Goal: Task Accomplishment & Management: Use online tool/utility

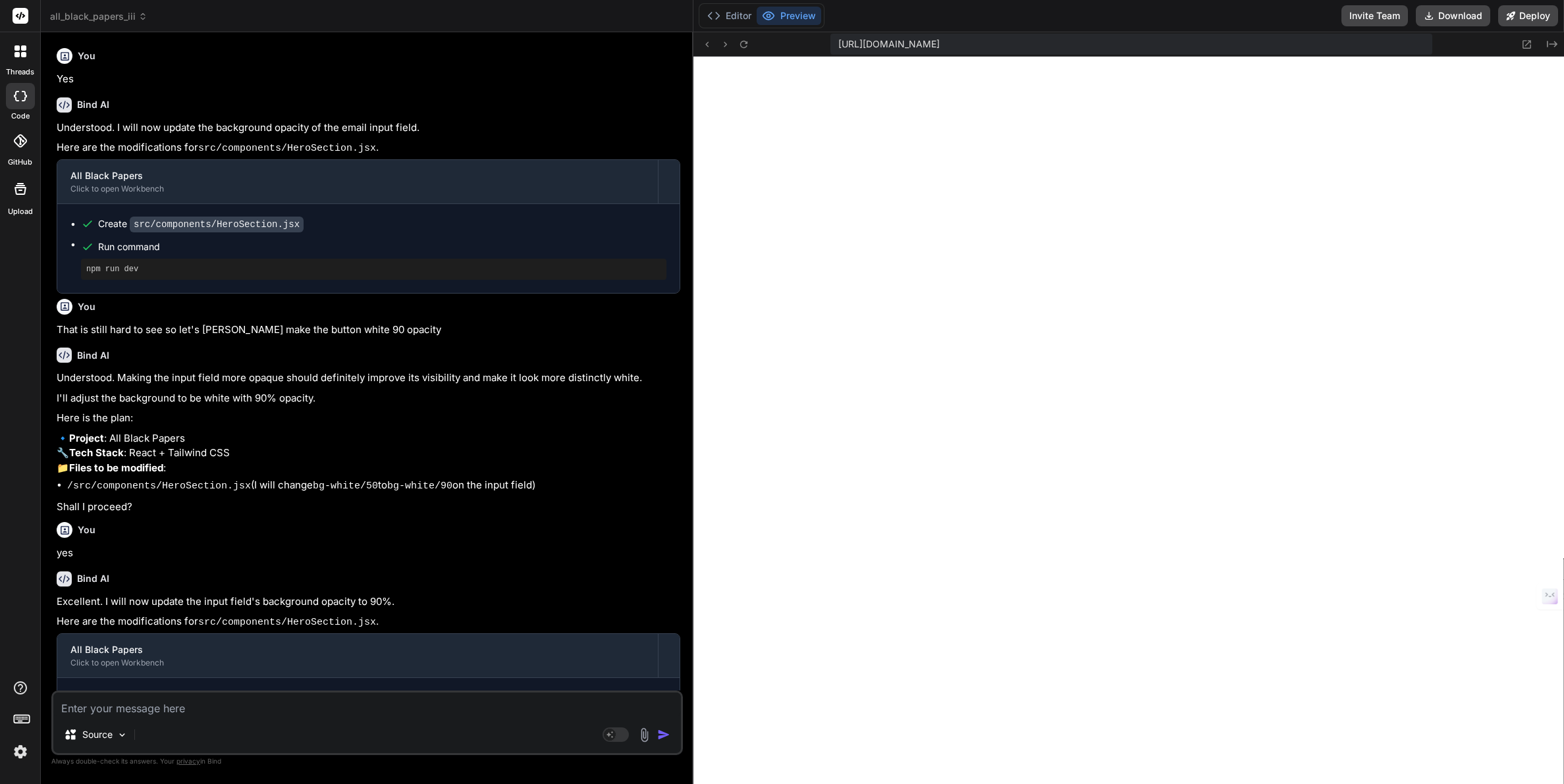
scroll to position [250, 0]
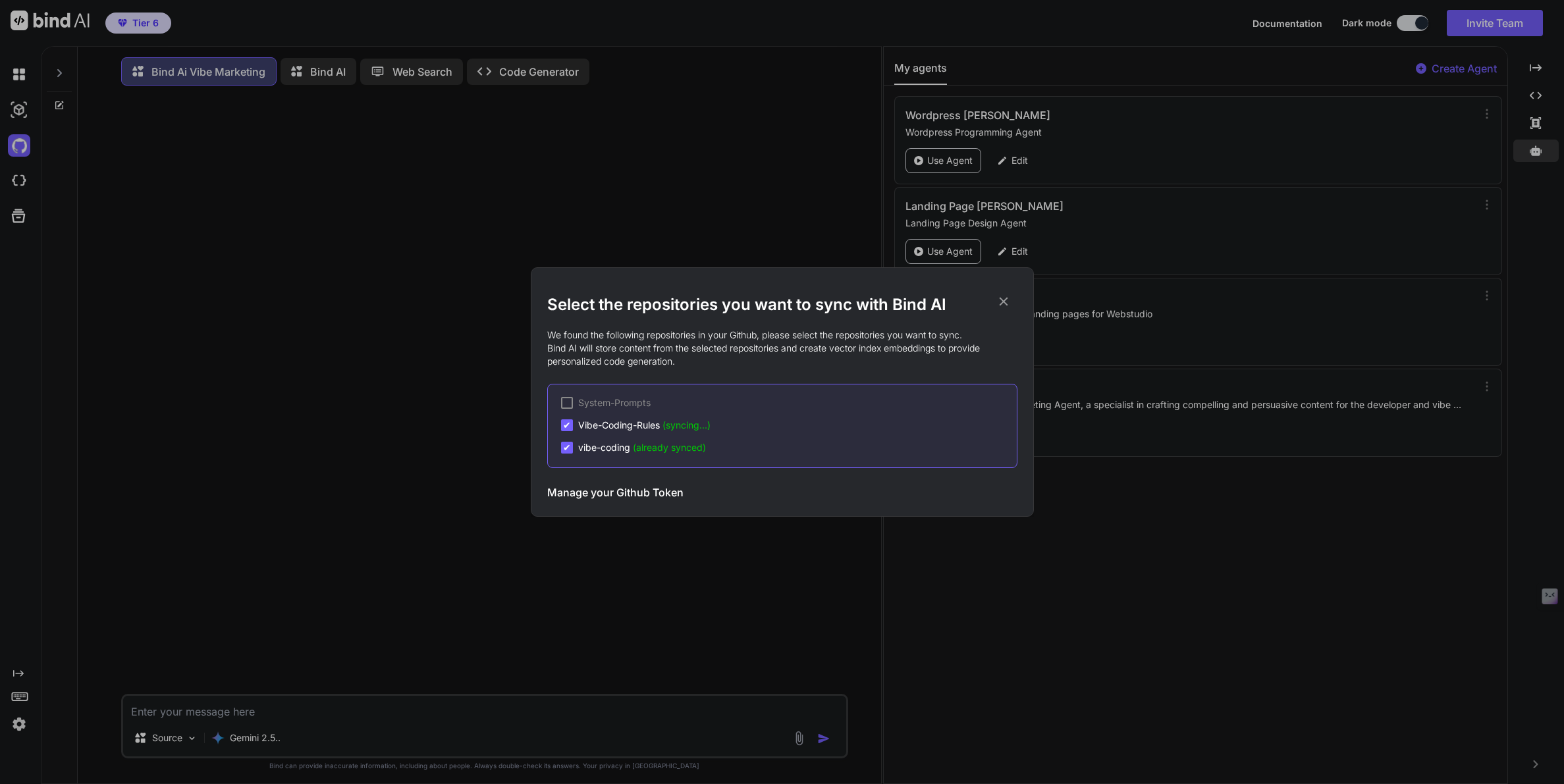
click at [1007, 304] on icon at bounding box center [1004, 301] width 15 height 15
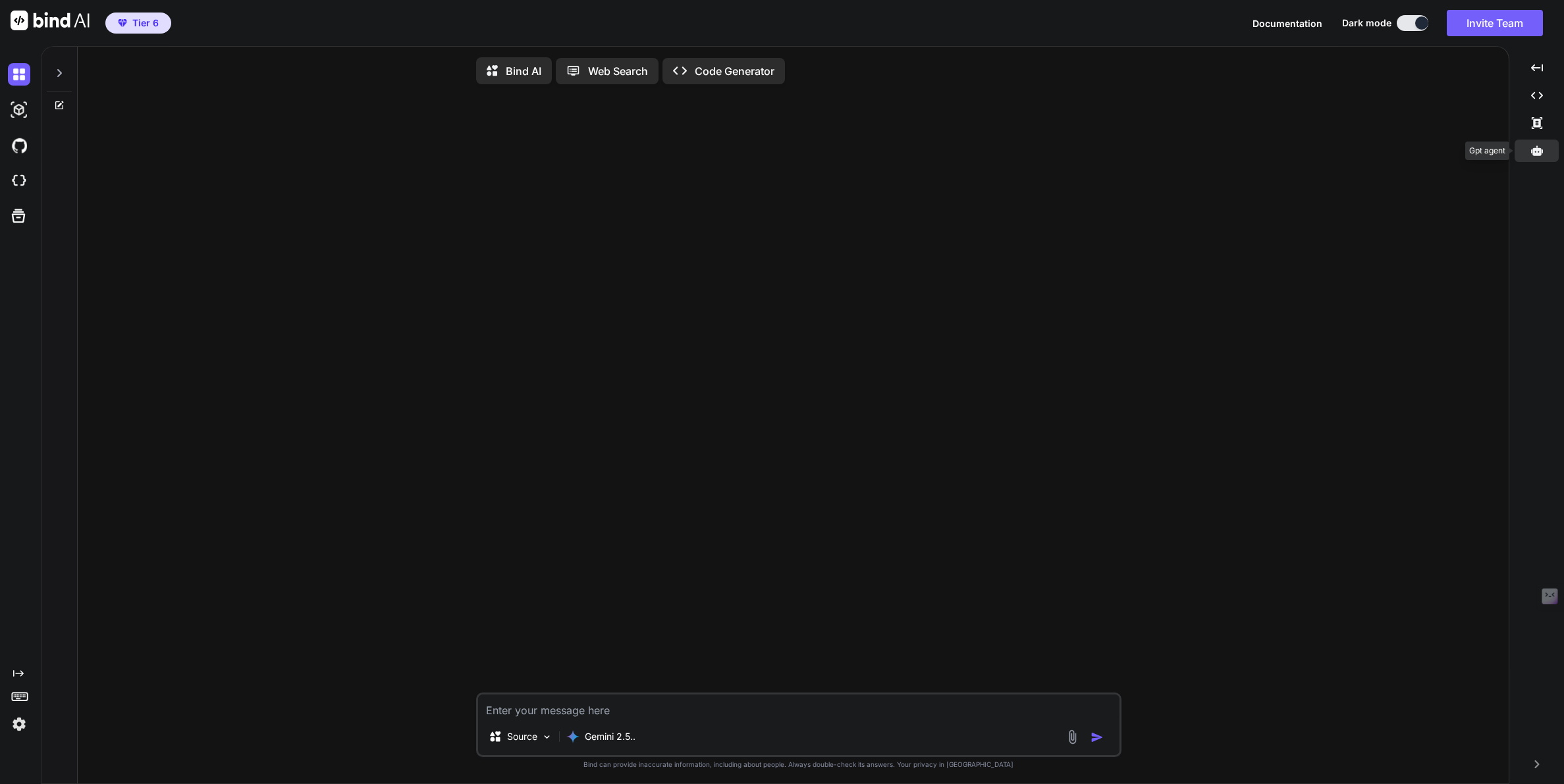
click at [1534, 158] on div at bounding box center [1537, 151] width 44 height 22
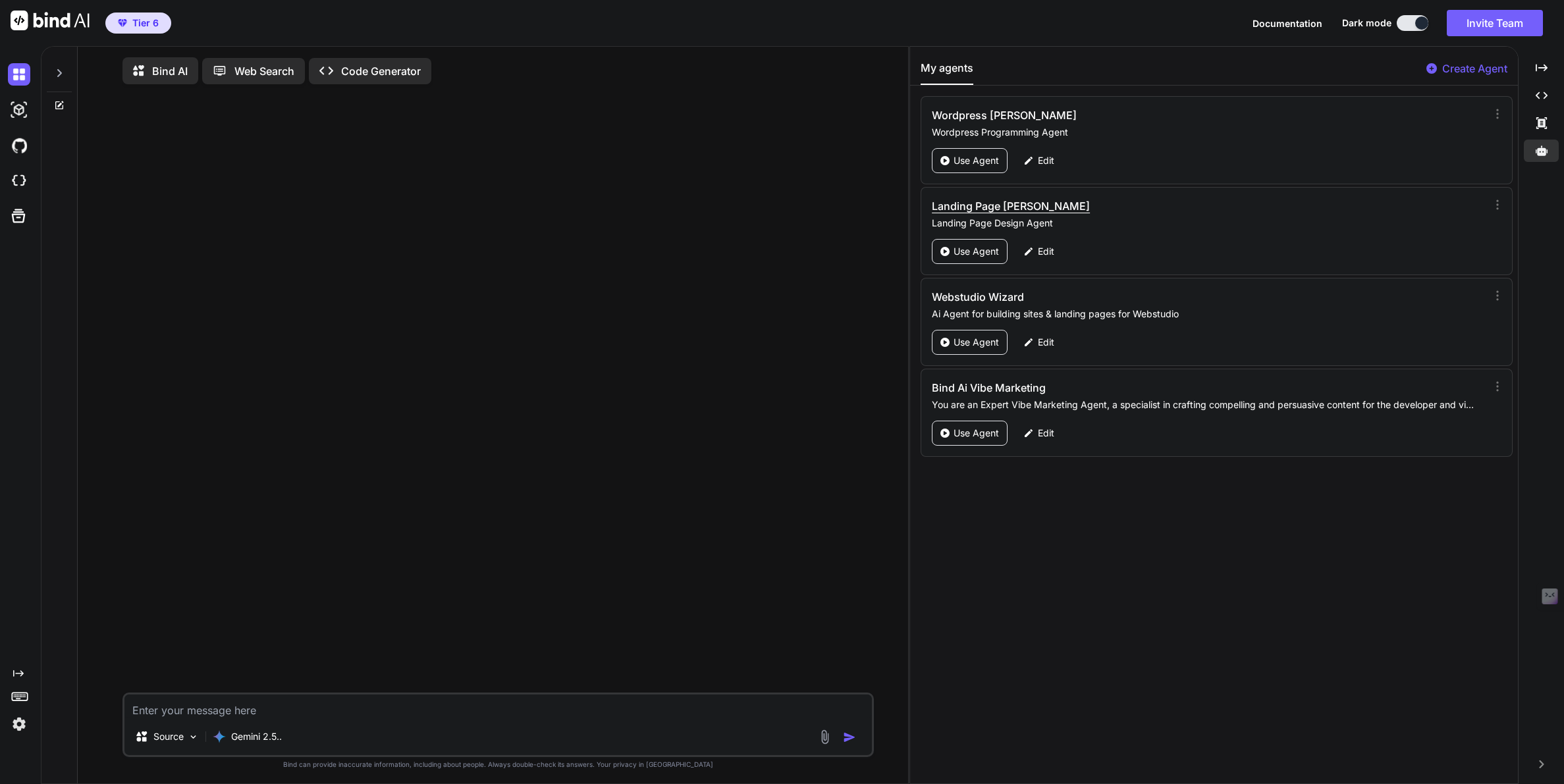
click at [981, 205] on h3 "Landing Page [PERSON_NAME]" at bounding box center [1122, 205] width 381 height 16
click at [962, 256] on p "Use Agent" at bounding box center [976, 251] width 45 height 13
type textarea "x"
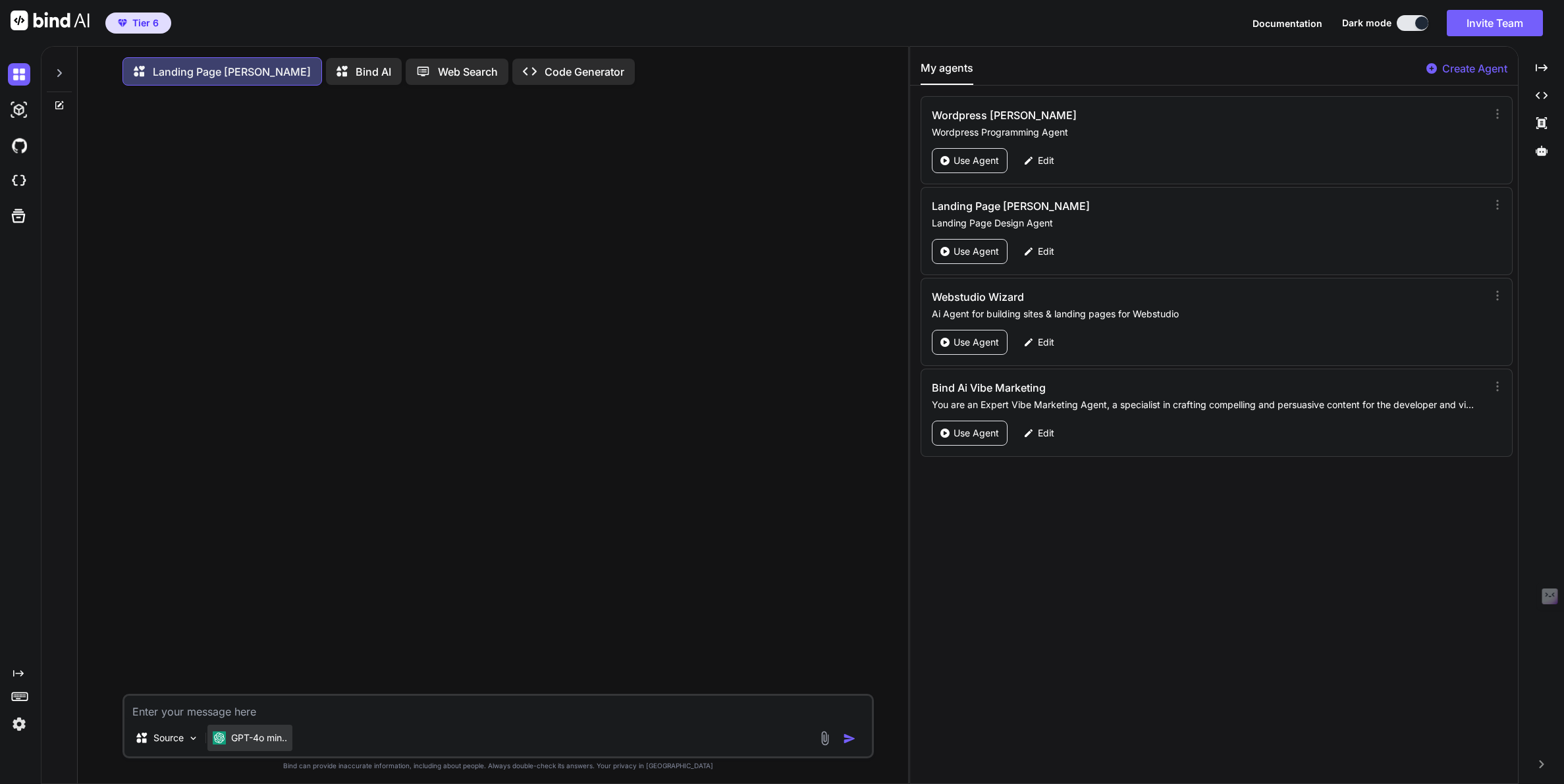
click at [251, 739] on p "GPT-4o min.." at bounding box center [259, 738] width 56 height 13
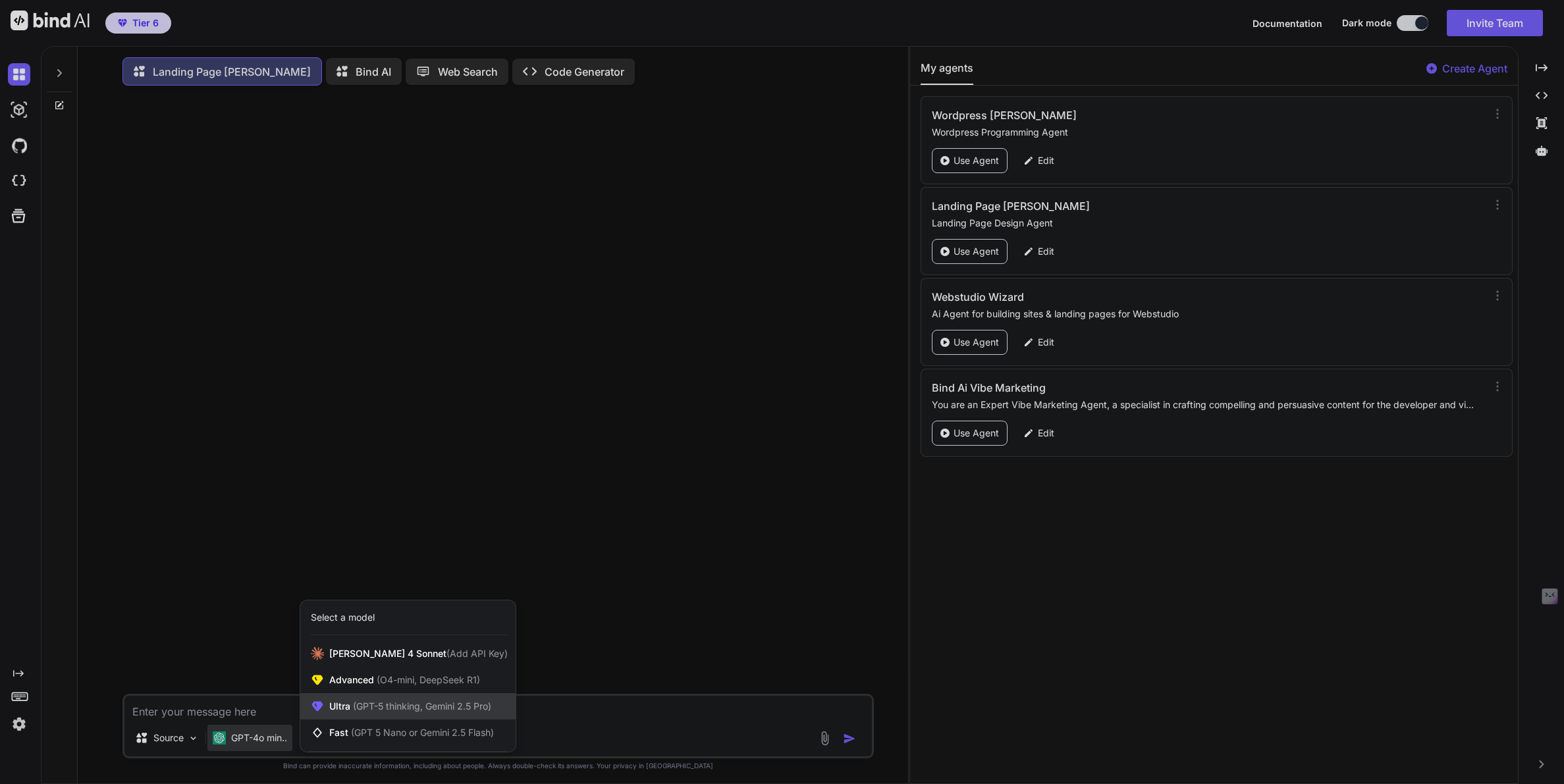
click at [353, 708] on span "(GPT-5 thinking, Gemini 2.5 Pro)" at bounding box center [421, 706] width 141 height 11
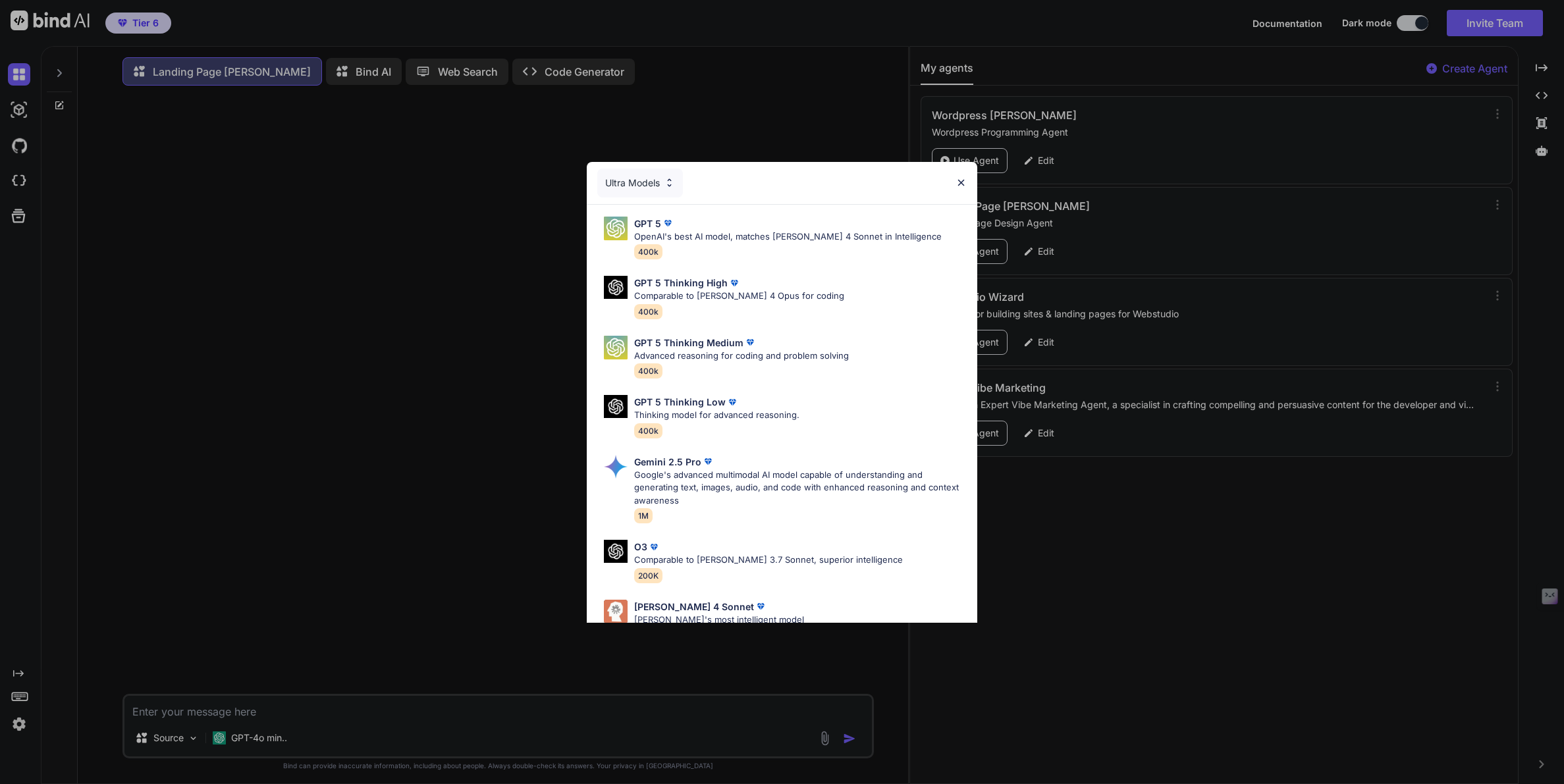
click at [646, 188] on div "Ultra Models" at bounding box center [640, 183] width 86 height 29
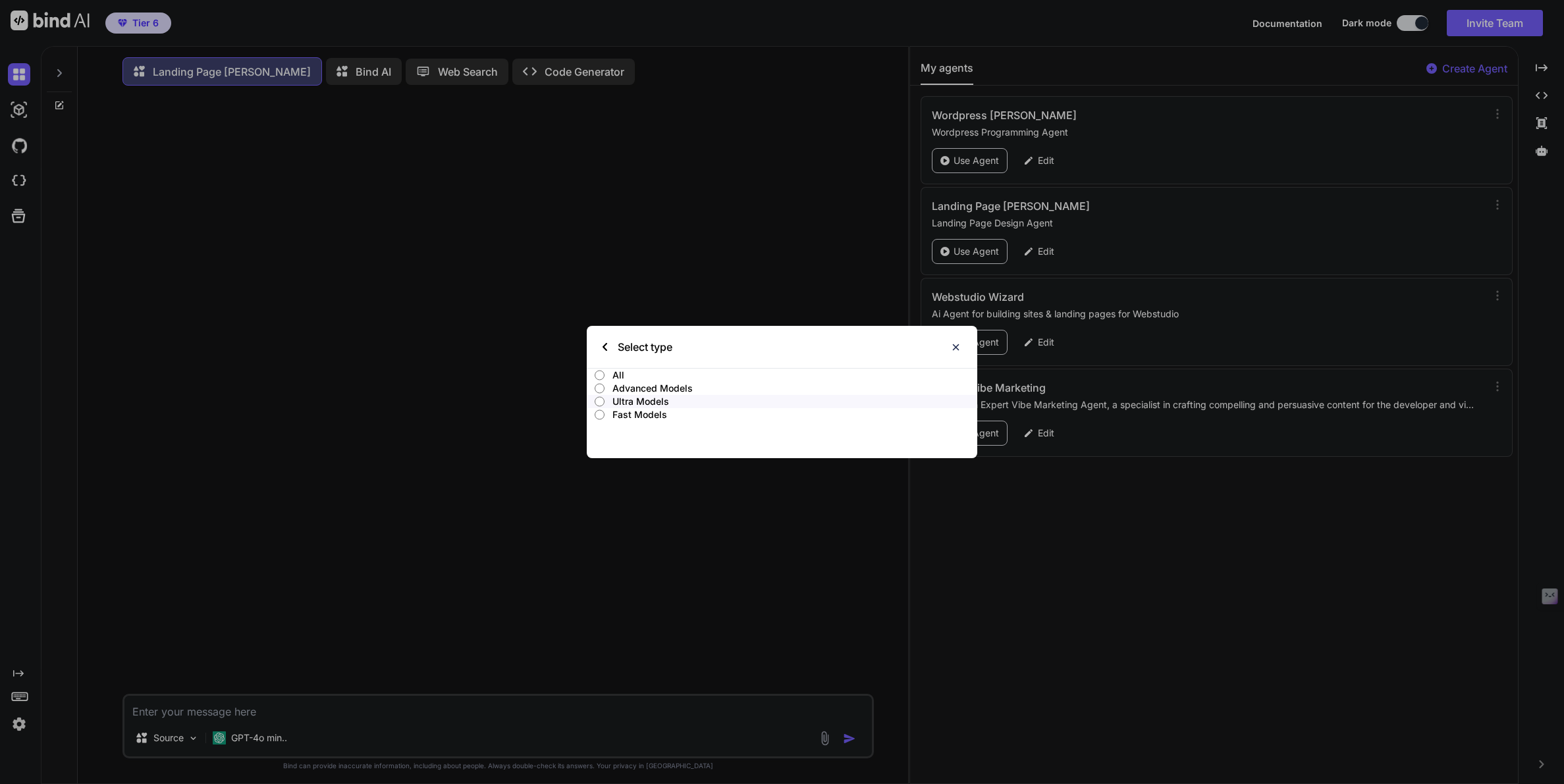
click at [626, 413] on p "Fast Models" at bounding box center [795, 415] width 365 height 13
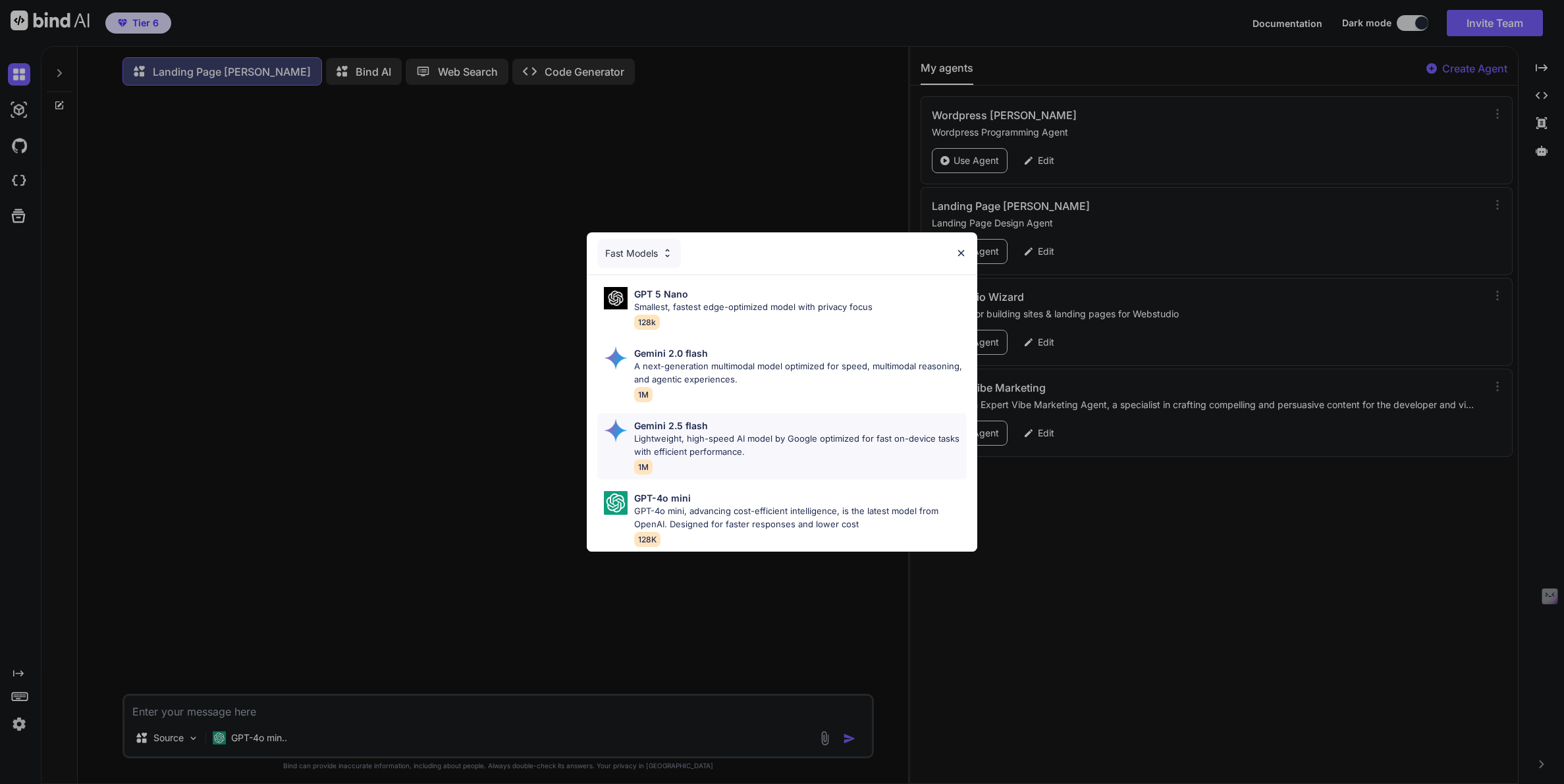
click at [668, 443] on p "Lightweight, high-speed AI model by Google optimized for fast on-device tasks w…" at bounding box center [800, 445] width 333 height 26
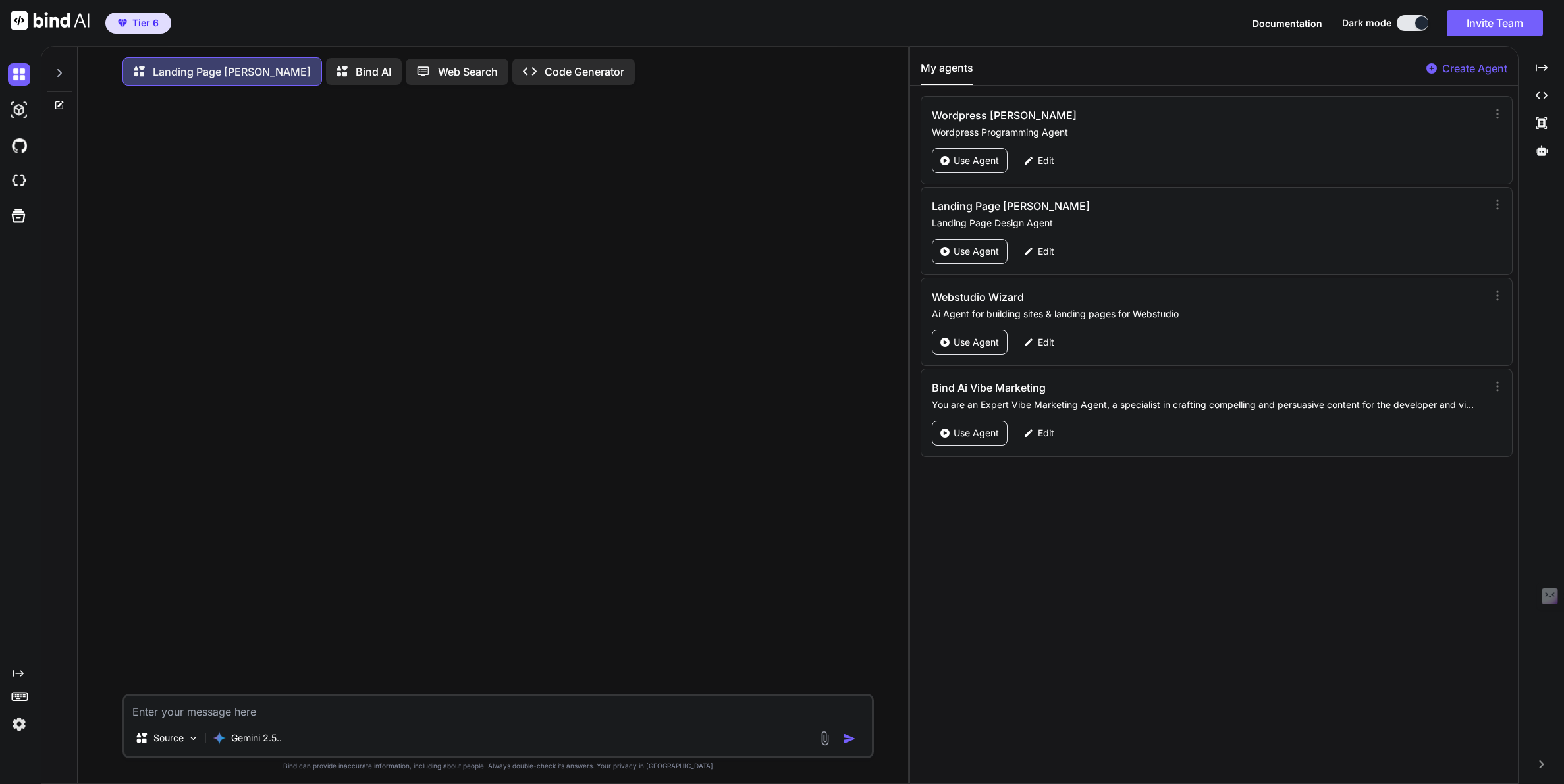
click at [211, 717] on textarea at bounding box center [497, 708] width 747 height 24
type textarea "We want to build a landing page template for our website funnel. Can you help u…"
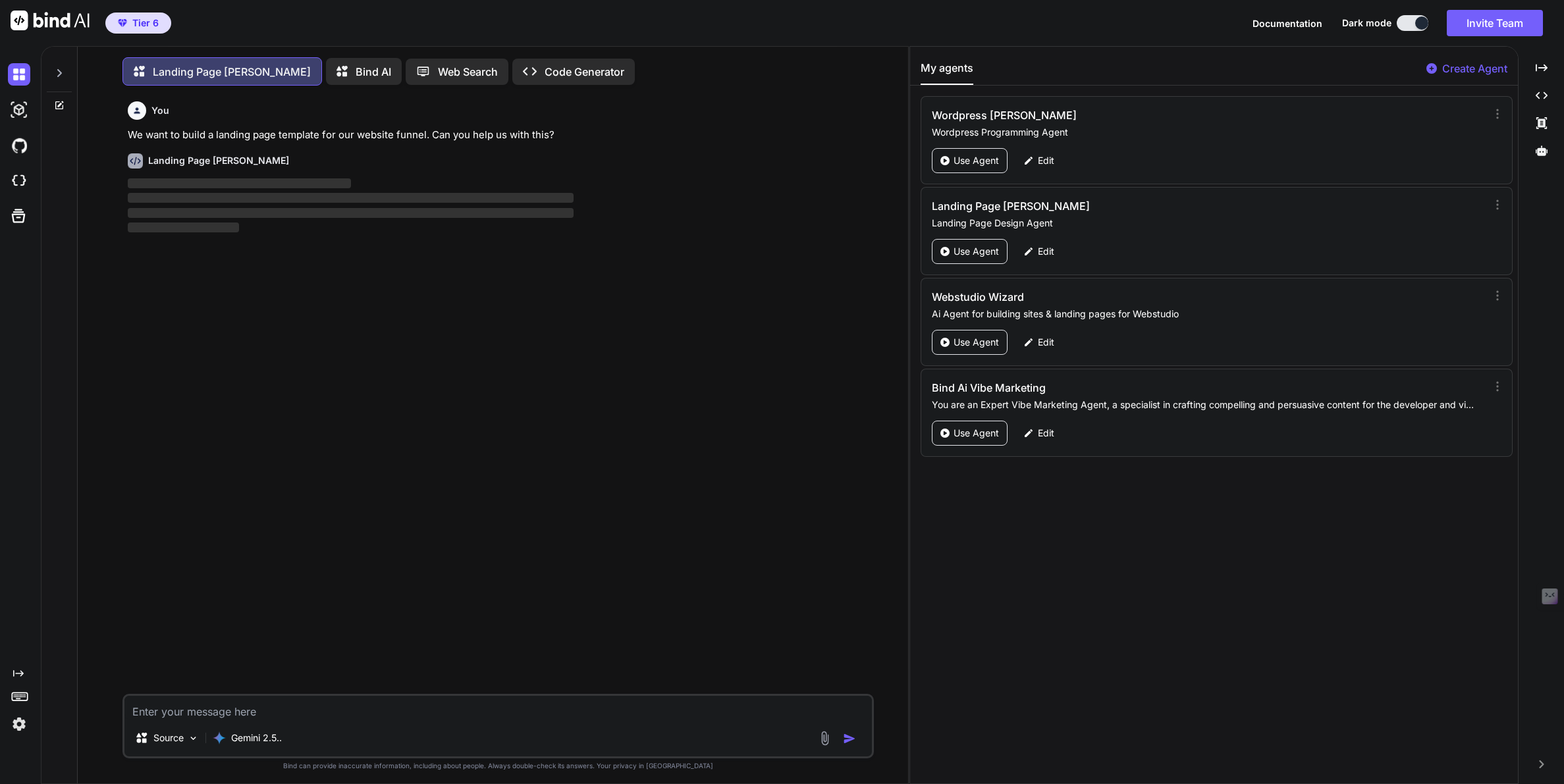
scroll to position [7, 0]
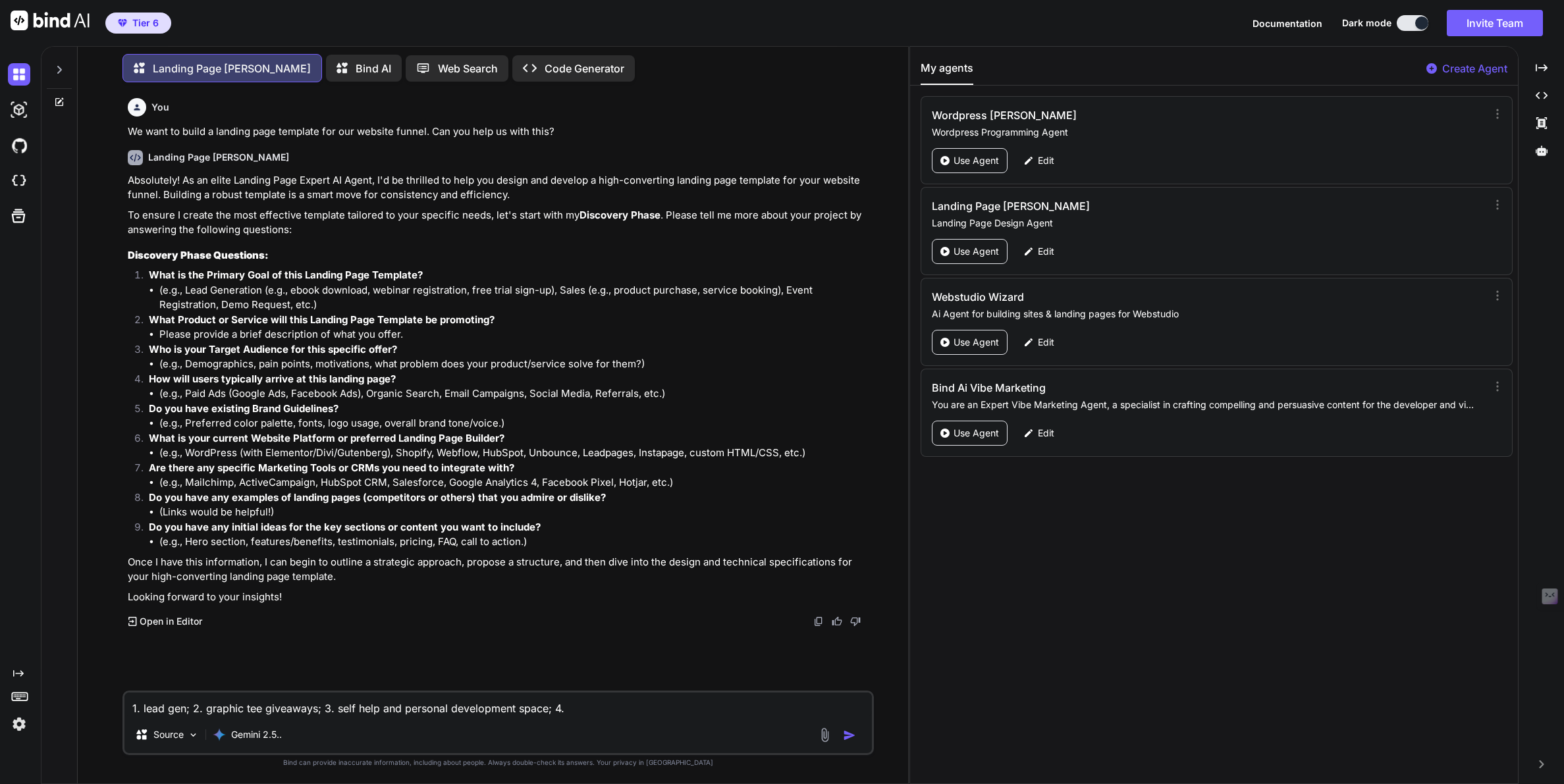
click at [574, 712] on textarea "1. lead gen; 2. graphic tee giveaways; 3. self help and personal development sp…" at bounding box center [497, 704] width 747 height 24
click at [613, 709] on textarea "1. lead gen; 2. graphic tee giveaways; 3. self help and personal development sp…" at bounding box center [497, 704] width 747 height 24
click at [682, 708] on textarea "1. lead gen; 2. graphic tee giveaways; 3. self help and personal development sp…" at bounding box center [497, 704] width 747 height 24
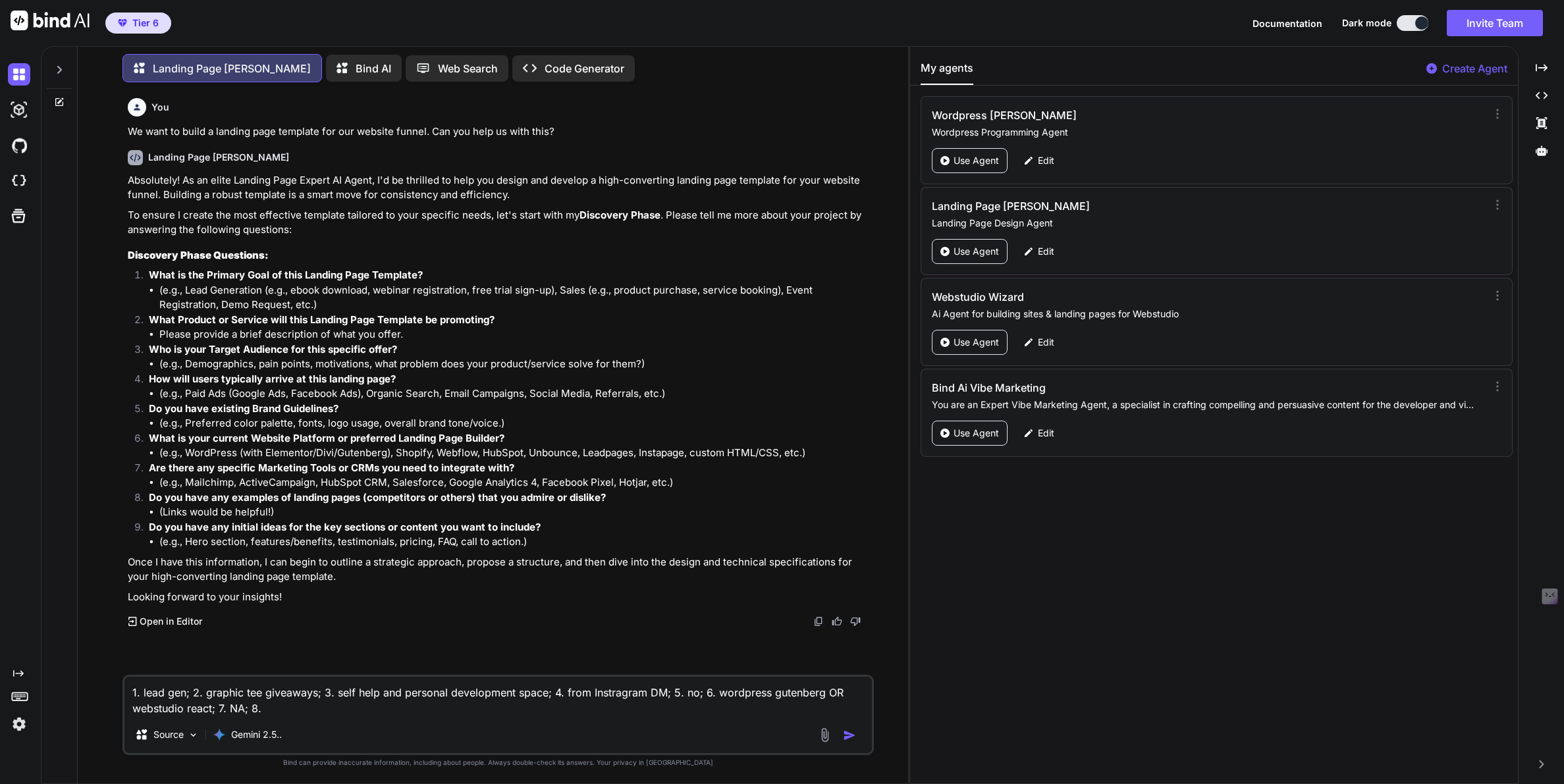
click at [234, 710] on textarea "1. lead gen; 2. graphic tee giveaways; 3. self help and personal development sp…" at bounding box center [497, 696] width 747 height 39
click at [278, 711] on textarea "1. lead gen; 2. graphic tee giveaways; 3. self help and personal development sp…" at bounding box center [497, 696] width 747 height 39
paste textarea "NA"
click at [236, 708] on textarea "1. lead gen; 2. graphic tee giveaways; 3. self help and personal development sp…" at bounding box center [497, 696] width 747 height 39
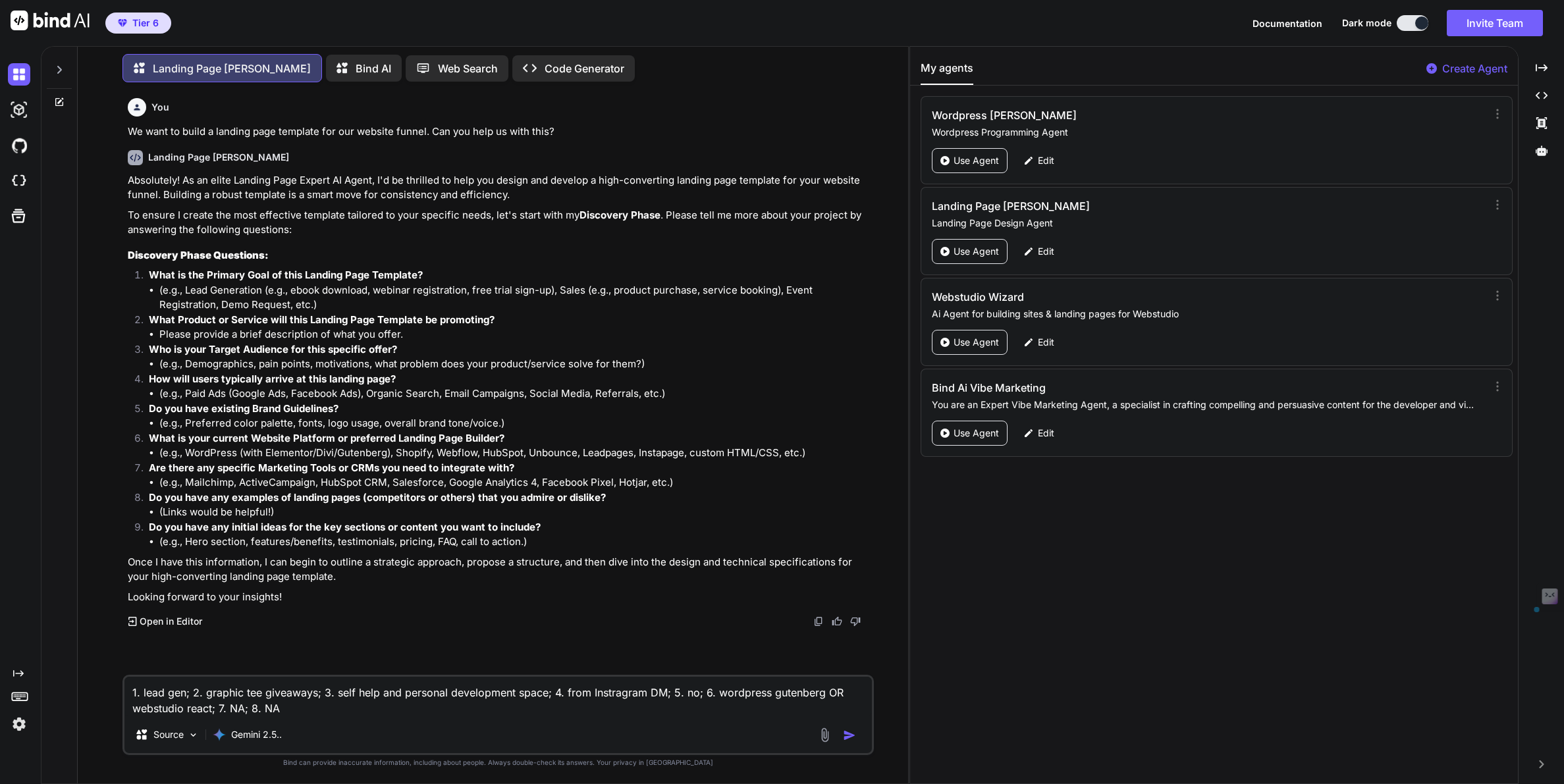
click at [236, 708] on textarea "1. lead gen; 2. graphic tee giveaways; 3. self help and personal development sp…" at bounding box center [497, 696] width 747 height 39
click at [361, 713] on textarea "1. lead gen; 2. graphic tee giveaways; 3. self help and personal development sp…" at bounding box center [497, 696] width 747 height 39
type textarea "1. lead gen; 2. graphic tee giveaways; 3. self help and personal development sp…"
click at [846, 737] on img "button" at bounding box center [849, 735] width 13 height 13
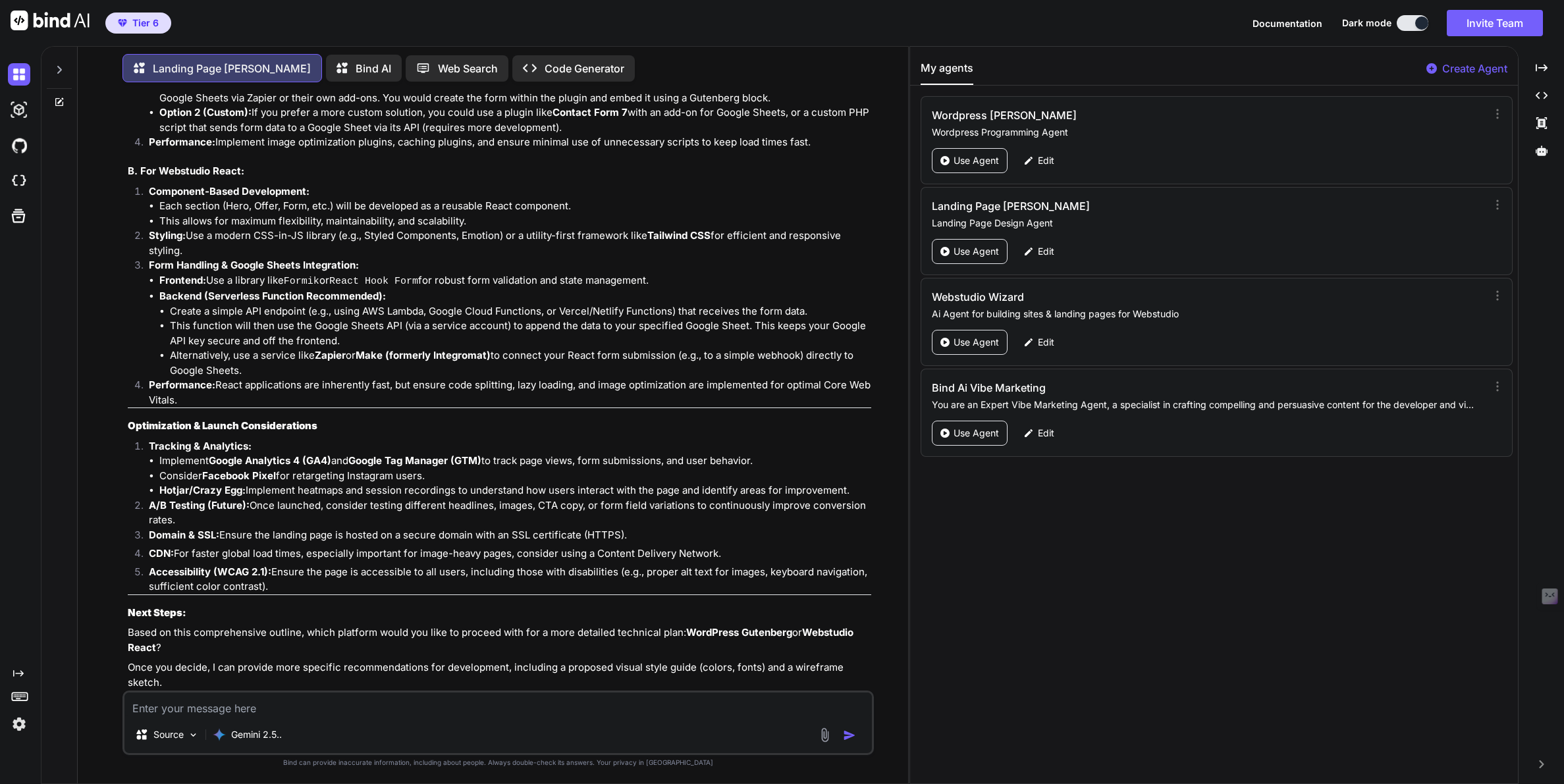
scroll to position [2387, 0]
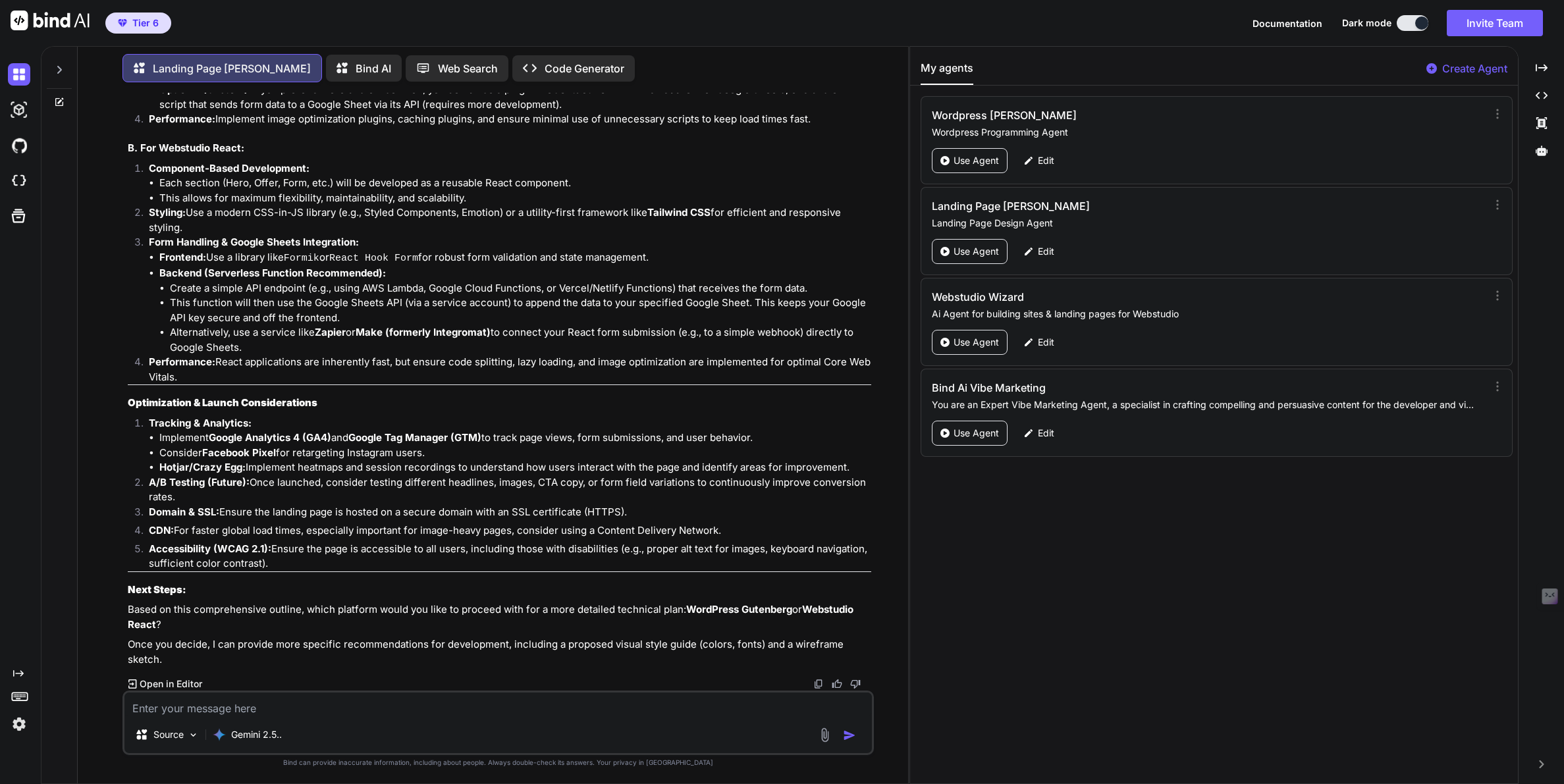
click at [152, 709] on textarea at bounding box center [497, 704] width 747 height 24
click at [143, 706] on textarea "LEt's go with Webstudio" at bounding box center [497, 704] width 747 height 24
click at [270, 709] on textarea "Let's go with Webstudio" at bounding box center [497, 704] width 747 height 24
type textarea "Let's go with Webstudio and React"
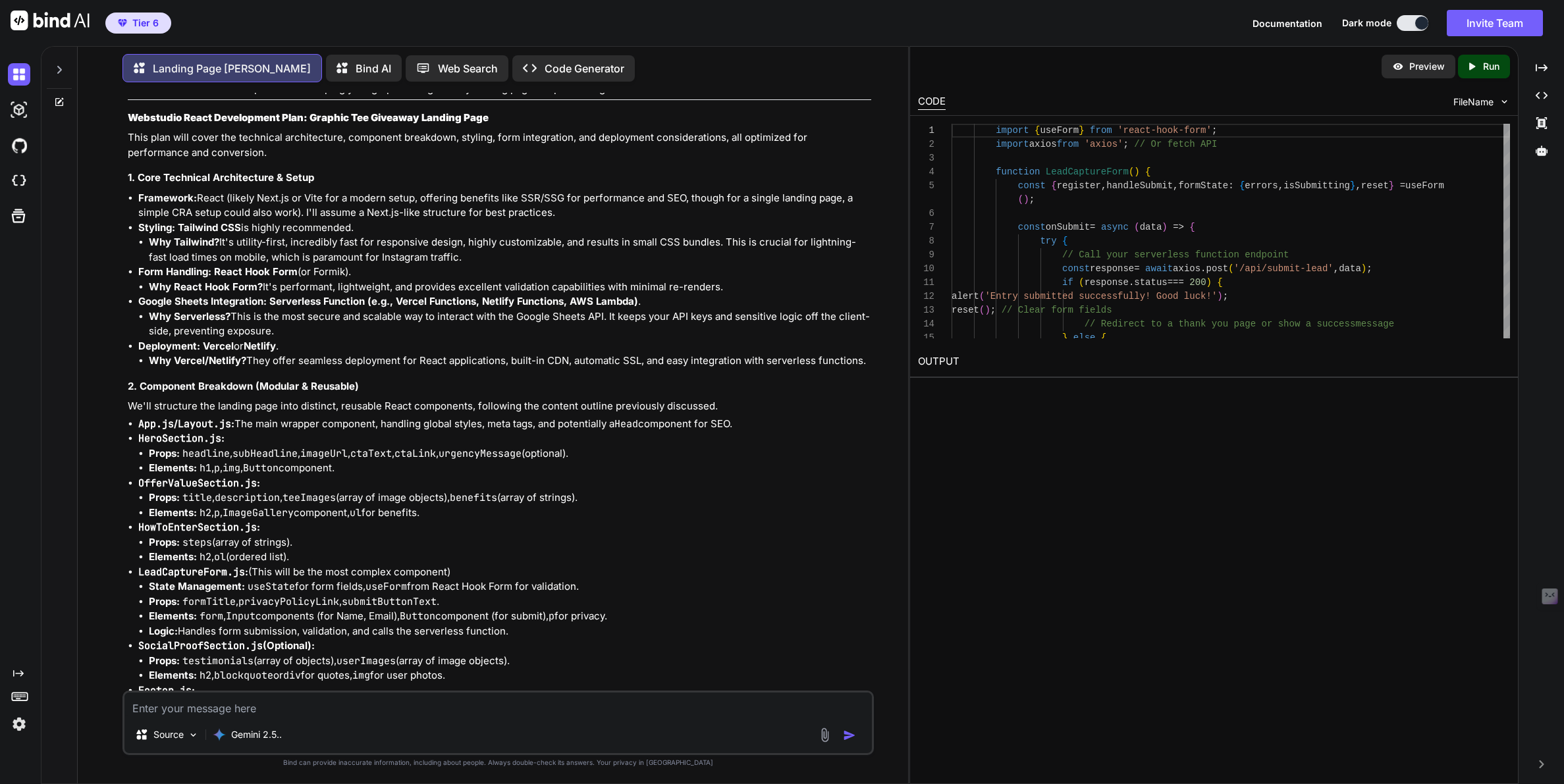
scroll to position [3078, 0]
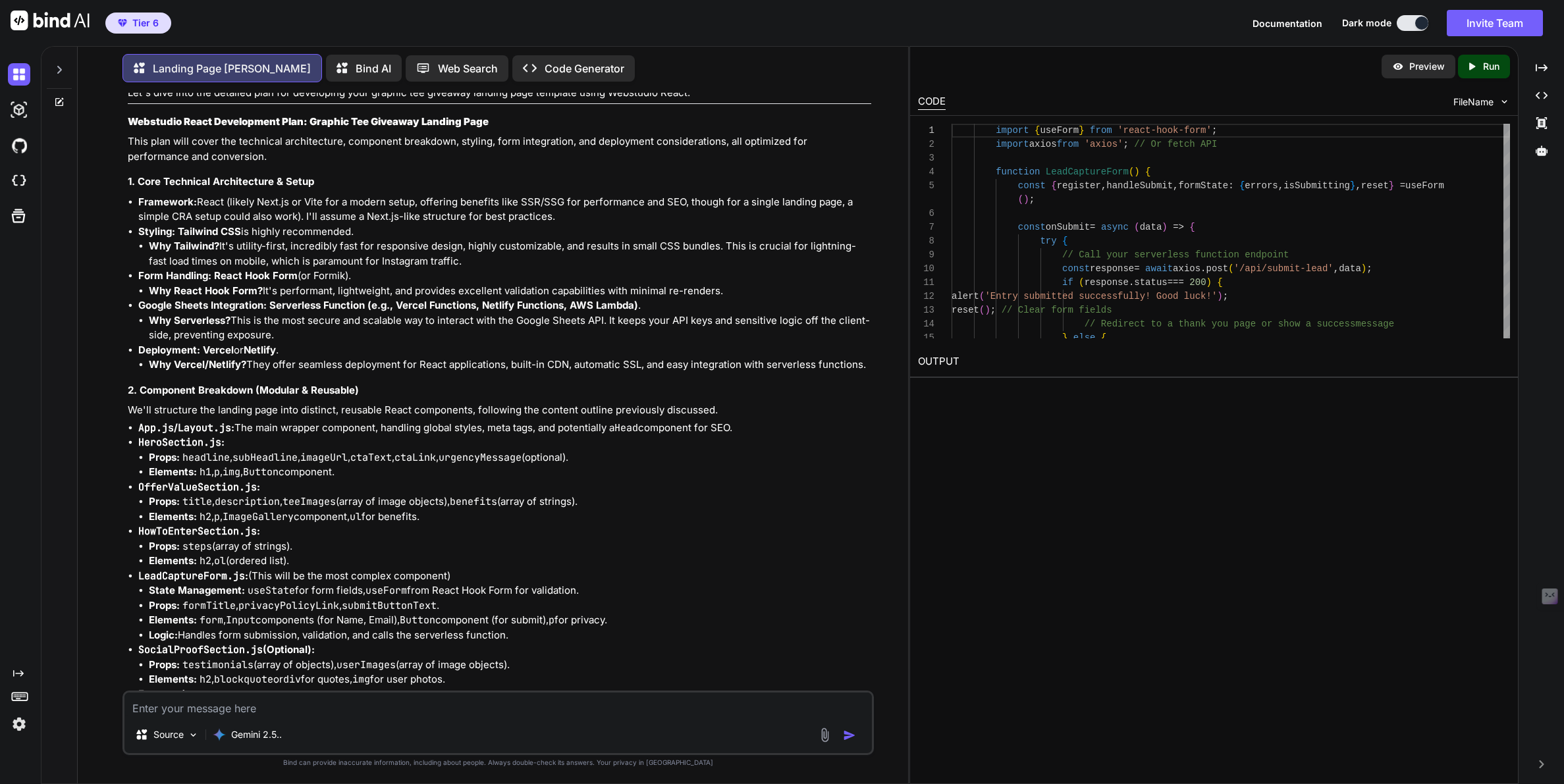
click at [1487, 66] on p "Run" at bounding box center [1491, 67] width 16 height 13
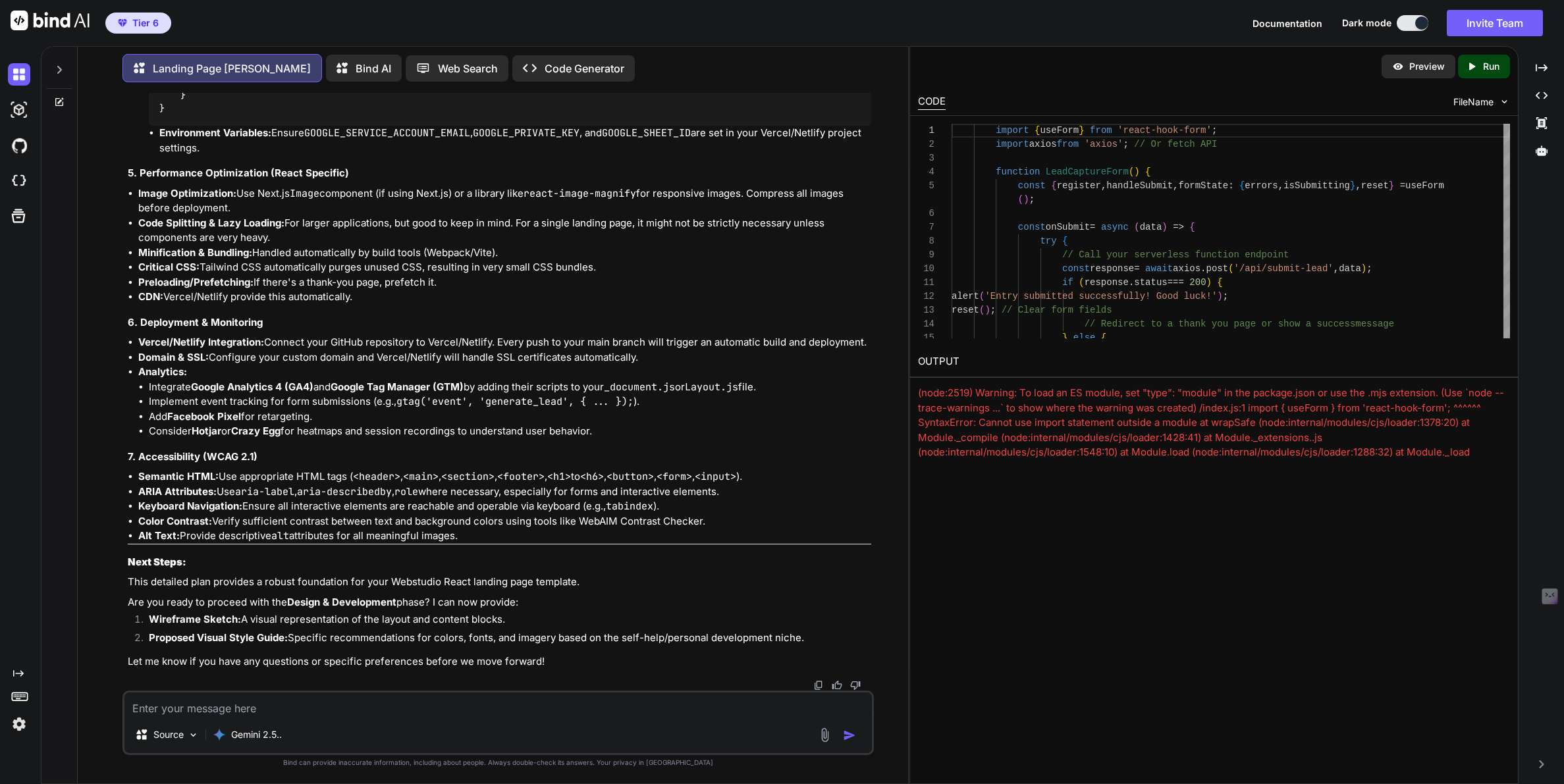
scroll to position [5732, 0]
click at [231, 704] on textarea at bounding box center [497, 704] width 747 height 24
type textarea "We love ALL of this so thank you! What is our next step?"
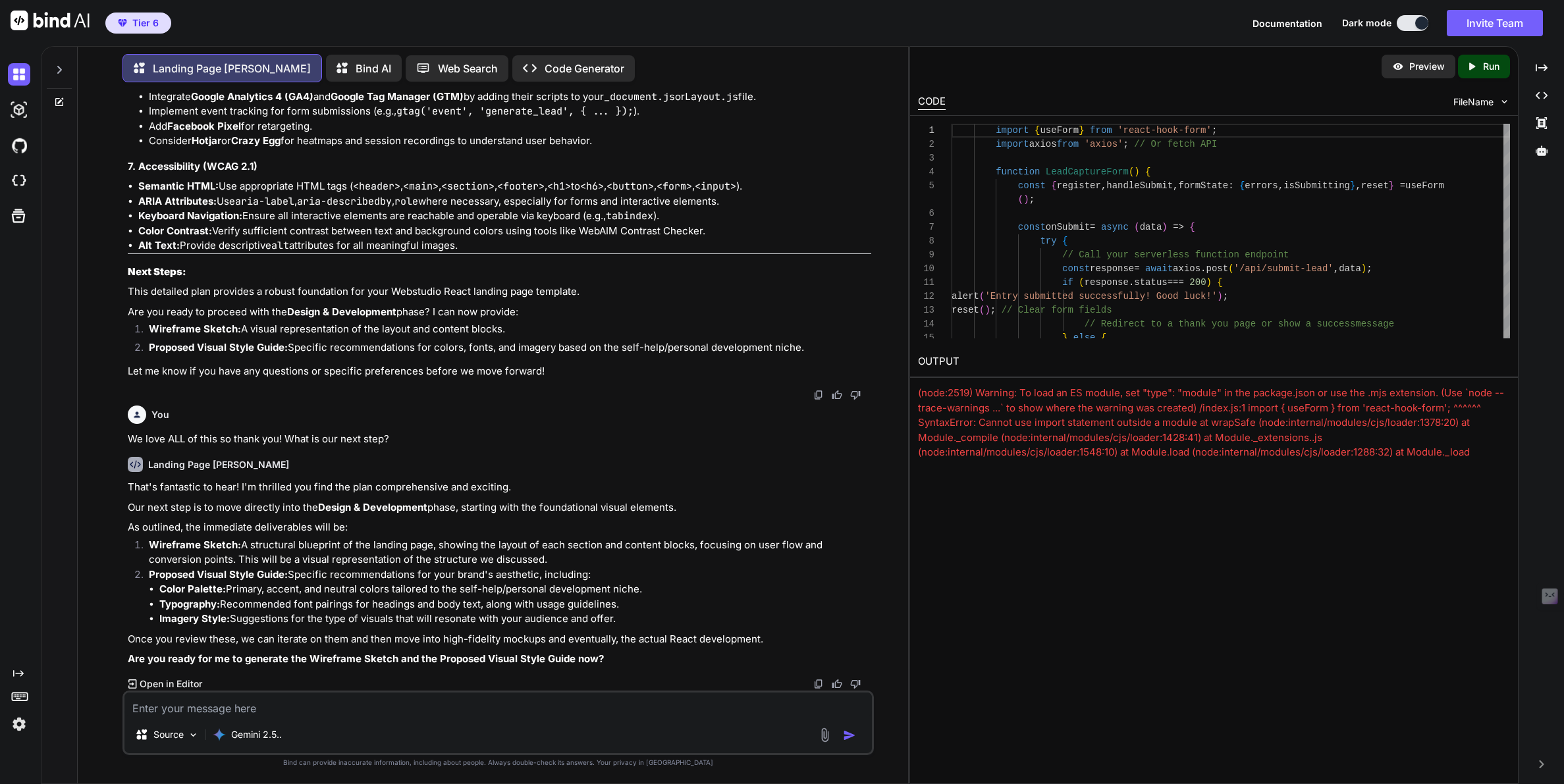
scroll to position [6022, 0]
type textarea "Yes please."
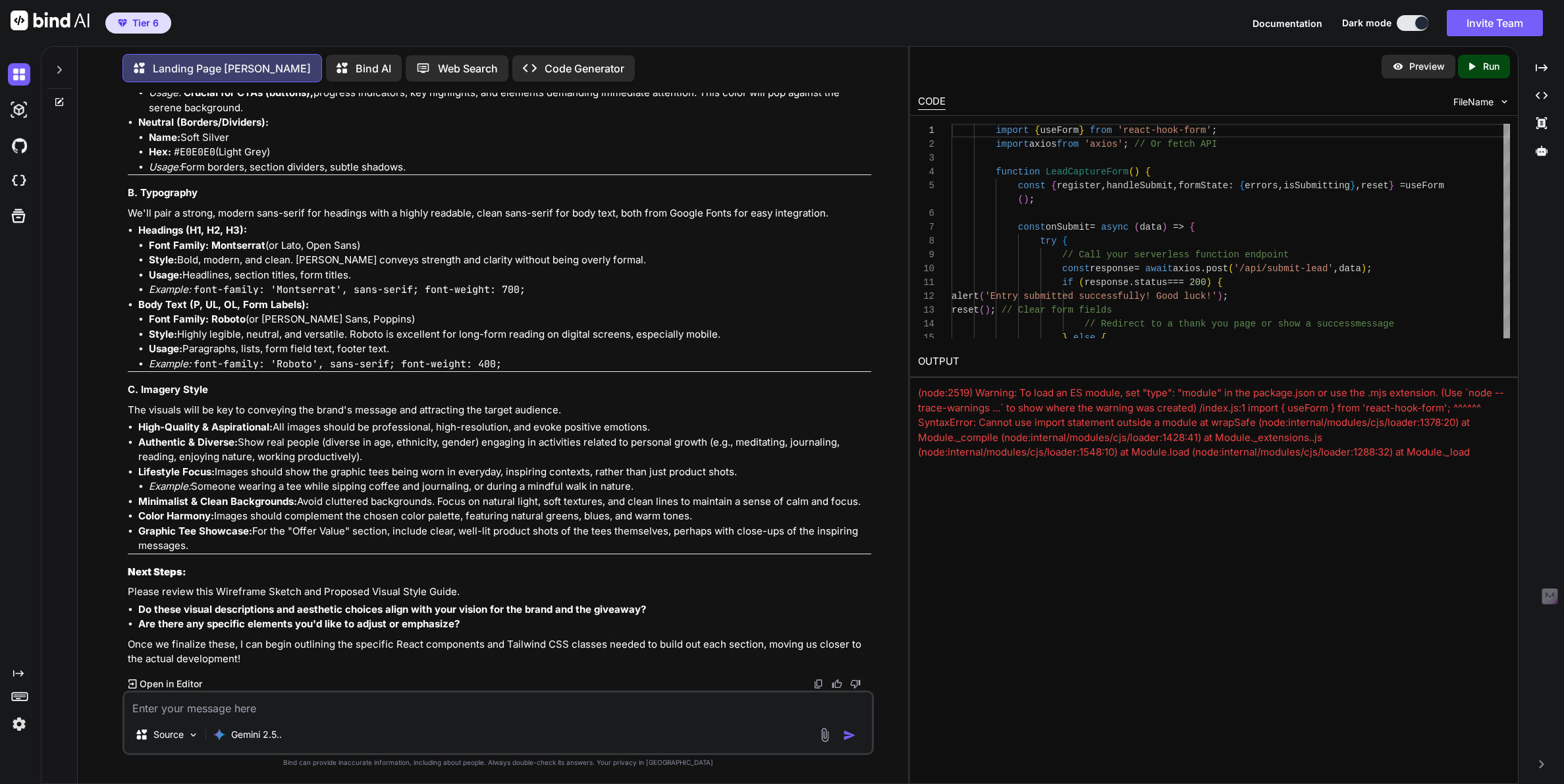
scroll to position [7357, 0]
click at [58, 67] on icon at bounding box center [59, 69] width 10 height 10
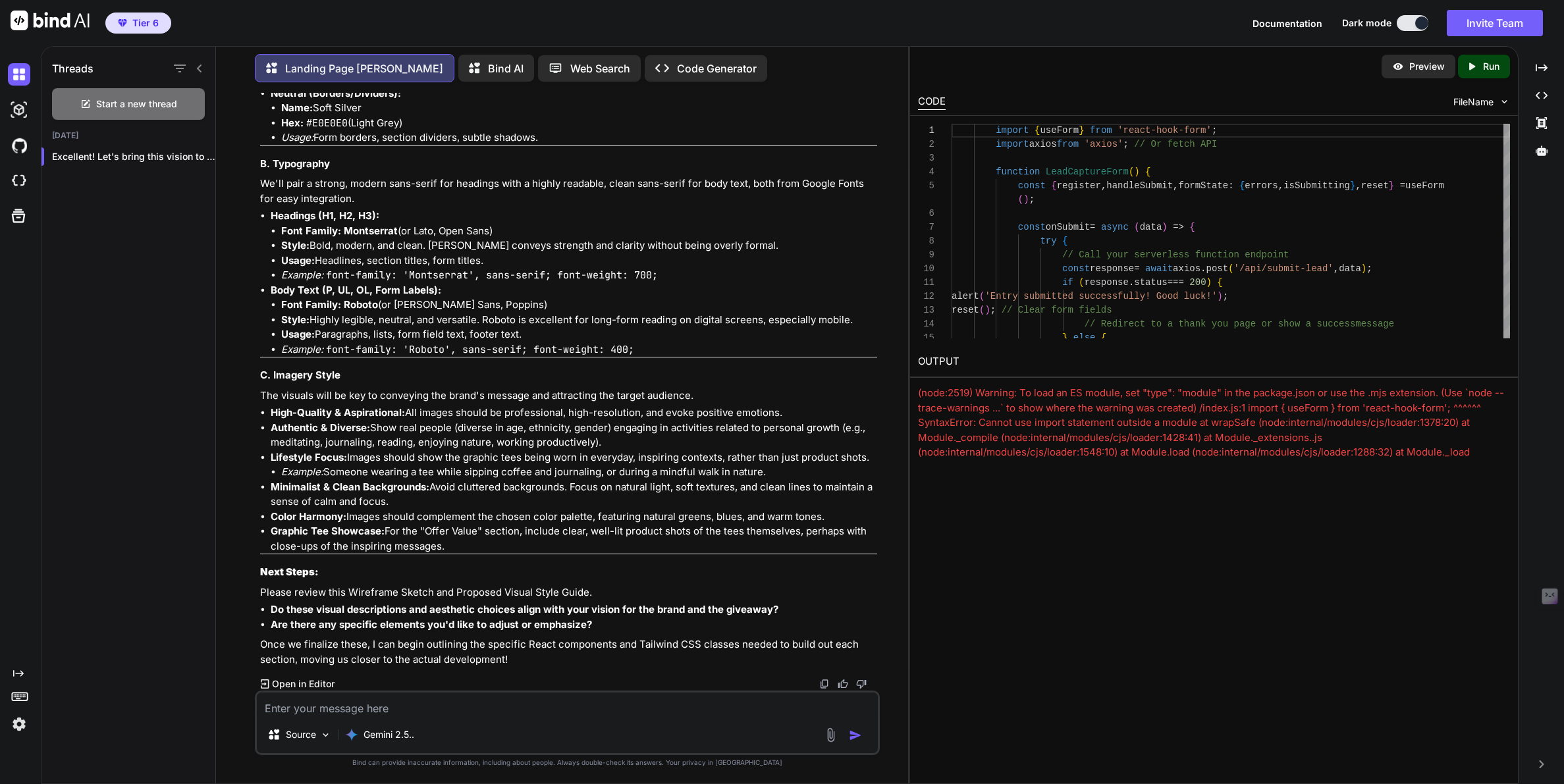
scroll to position [8422, 0]
click at [302, 713] on textarea at bounding box center [566, 704] width 620 height 24
type textarea "We like all of this and would like to begin the next step."
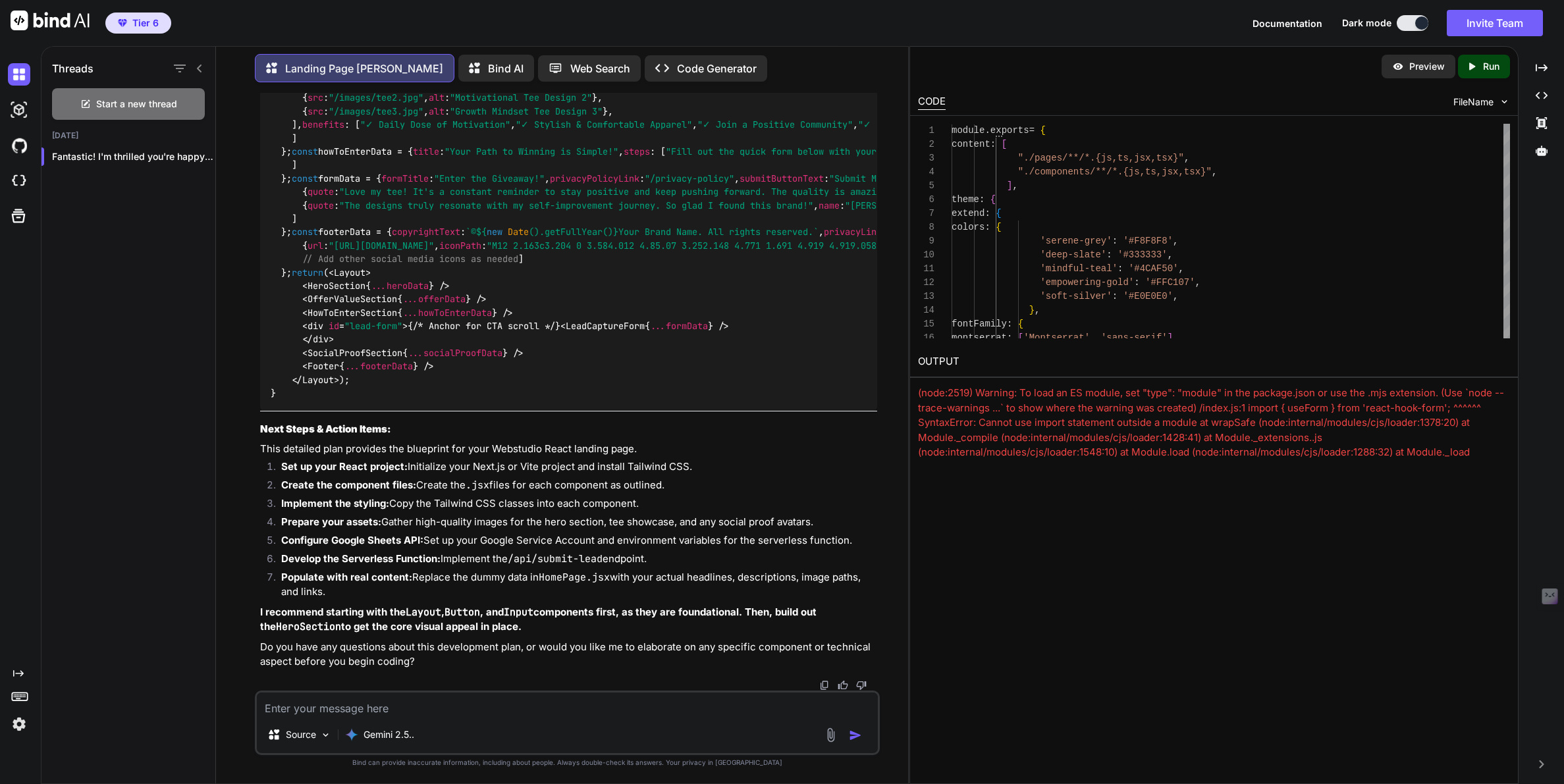
scroll to position [15351, 0]
click at [1503, 103] on img at bounding box center [1504, 101] width 11 height 11
click at [1472, 105] on span "FileName" at bounding box center [1473, 102] width 40 height 13
click at [934, 96] on div "CODE" at bounding box center [931, 101] width 27 height 16
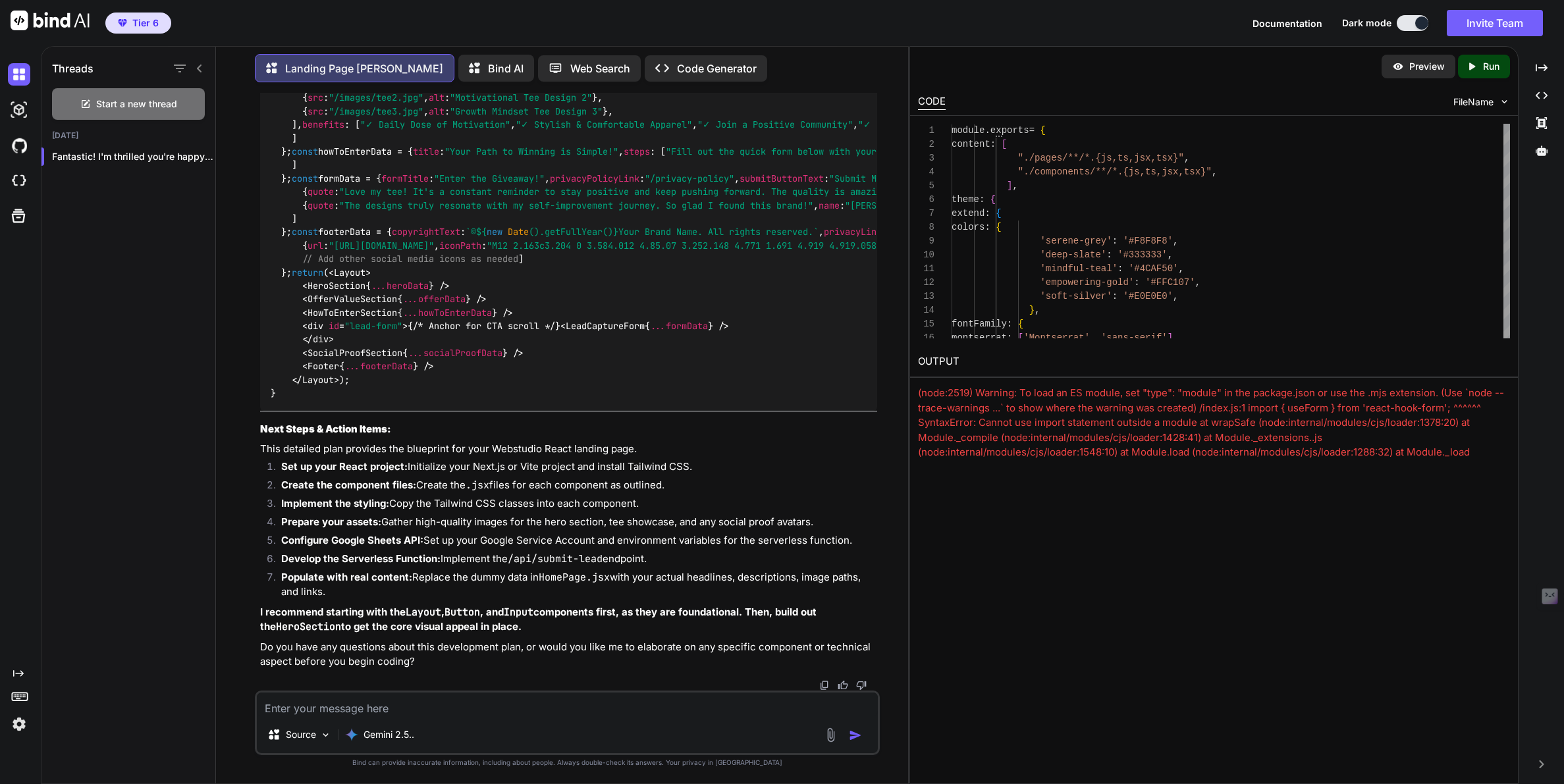
click at [1485, 64] on p "Run" at bounding box center [1491, 67] width 16 height 13
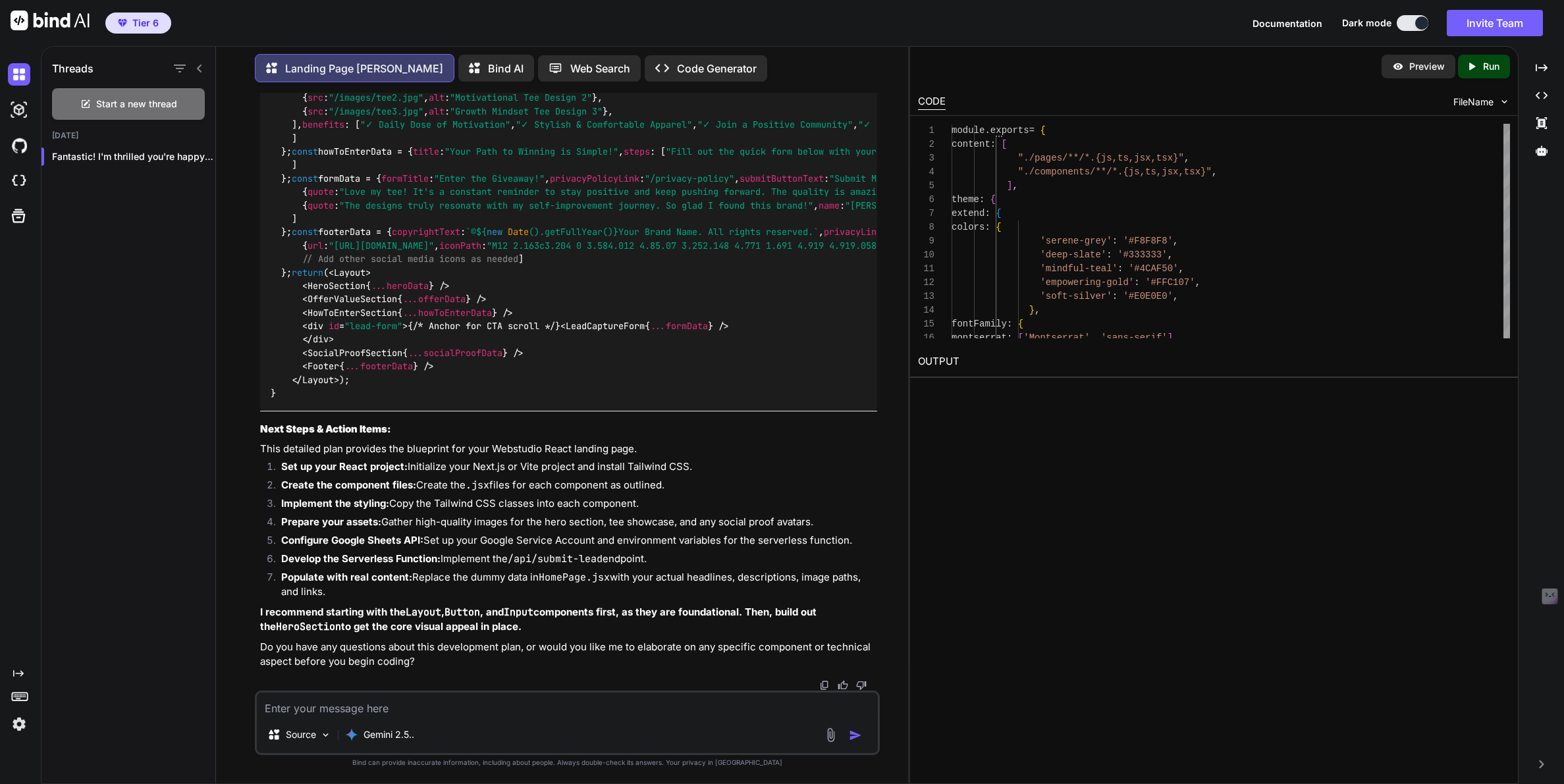
scroll to position [14232, 0]
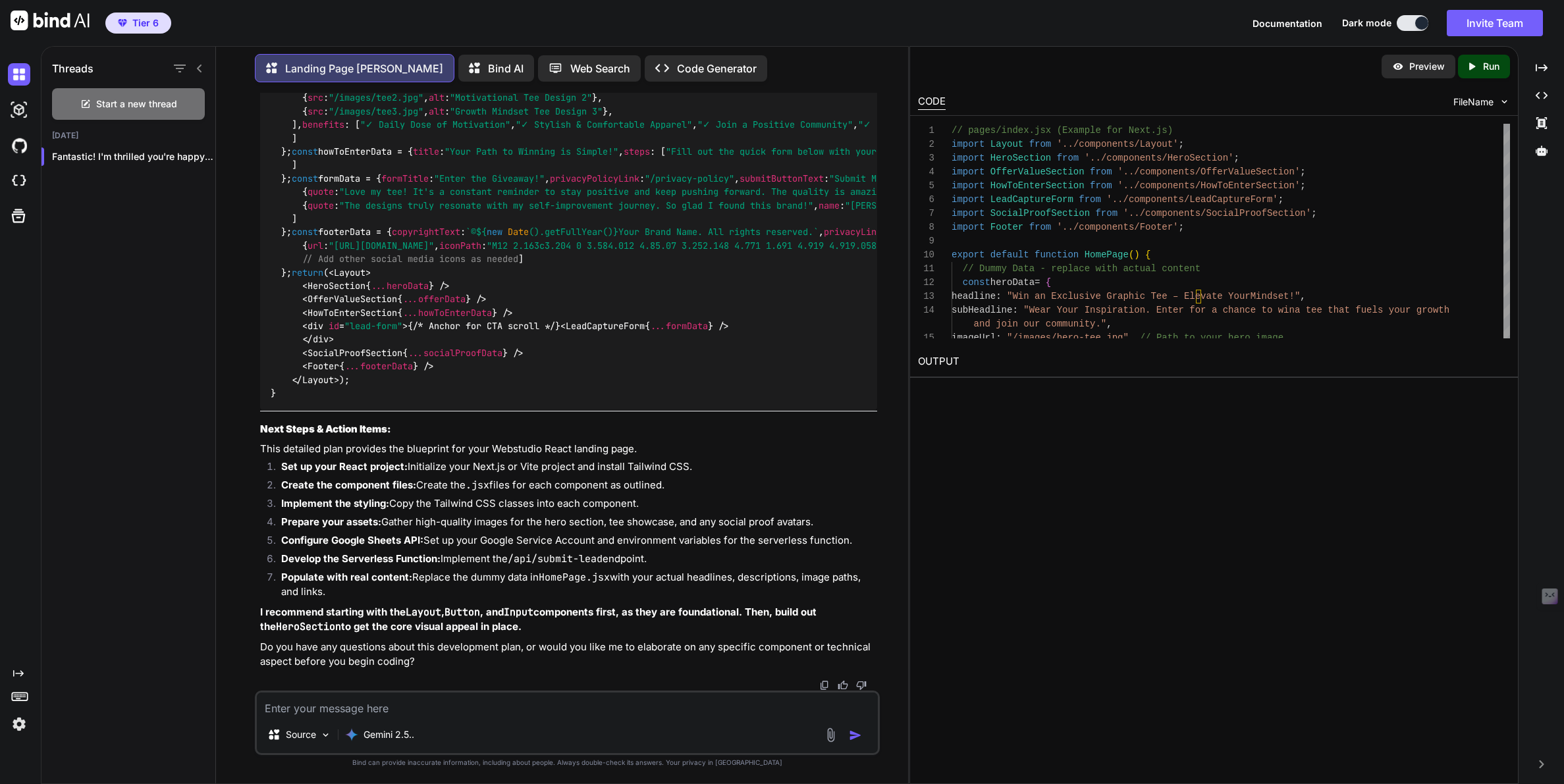
click at [1480, 68] on icon "Created with Pixso." at bounding box center [1474, 67] width 17 height 12
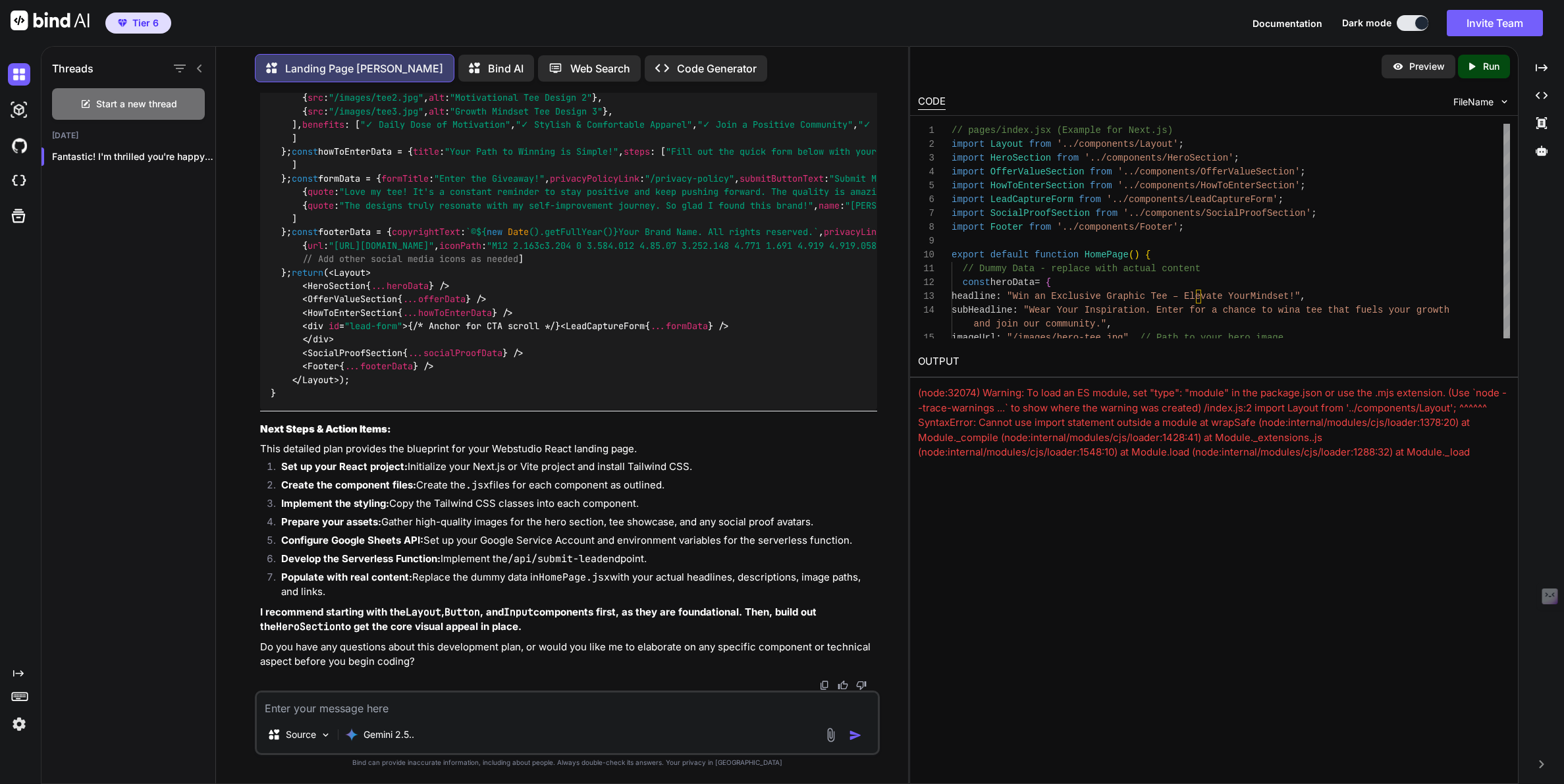
scroll to position [15351, 0]
click at [197, 153] on icon "button" at bounding box center [200, 157] width 8 height 8
click at [239, 180] on span "Rename and Save" at bounding box center [256, 180] width 78 height 13
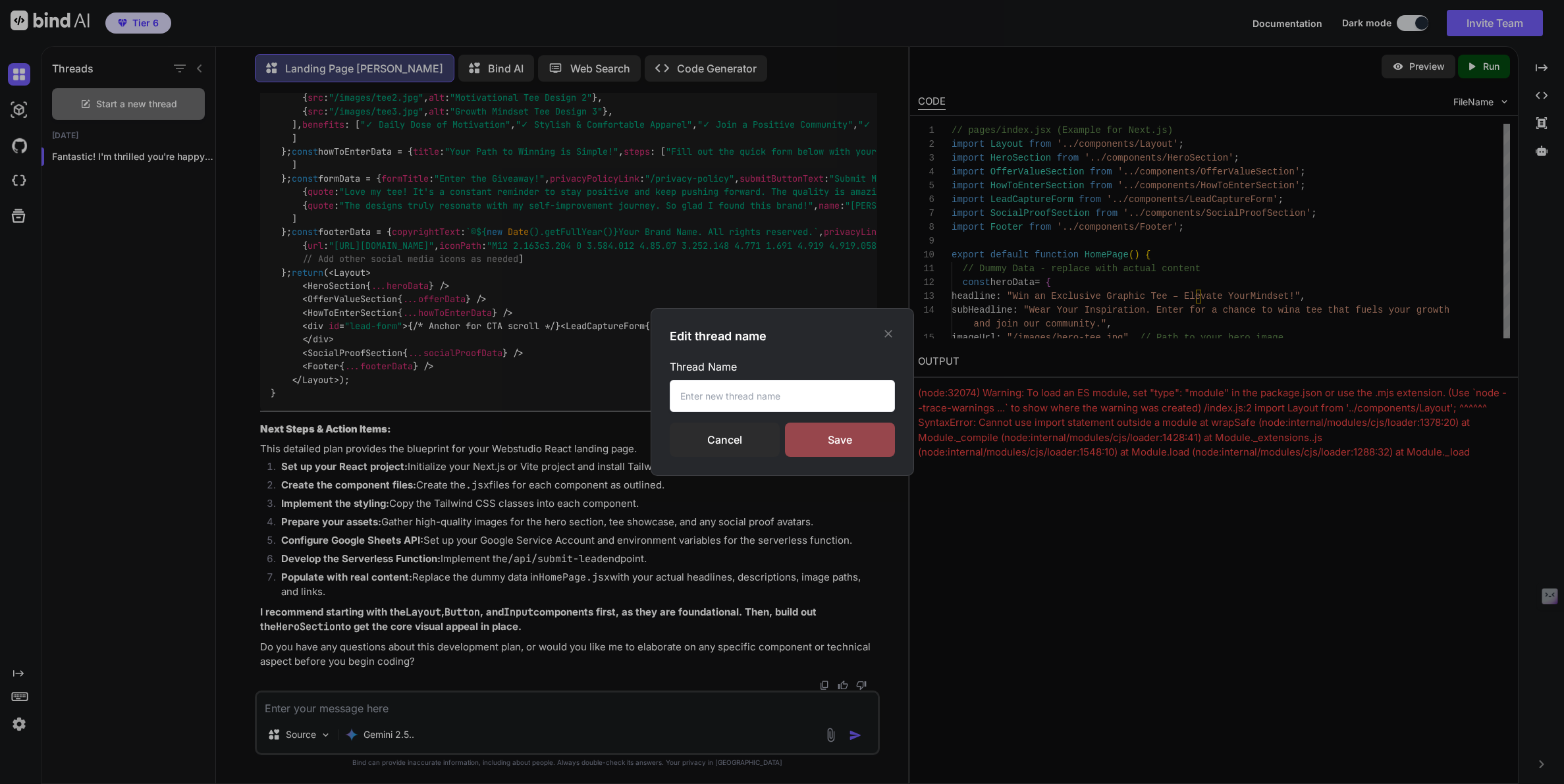
click at [736, 400] on input "text" at bounding box center [782, 396] width 225 height 33
click at [692, 395] on input "GRaphic Tee Landing Page" at bounding box center [782, 396] width 225 height 33
click at [735, 400] on input "Graphic Tee Landing Page" at bounding box center [782, 396] width 225 height 33
type input "Graphic Tee Funnel Landing Page"
click at [840, 446] on div "Save" at bounding box center [840, 440] width 110 height 34
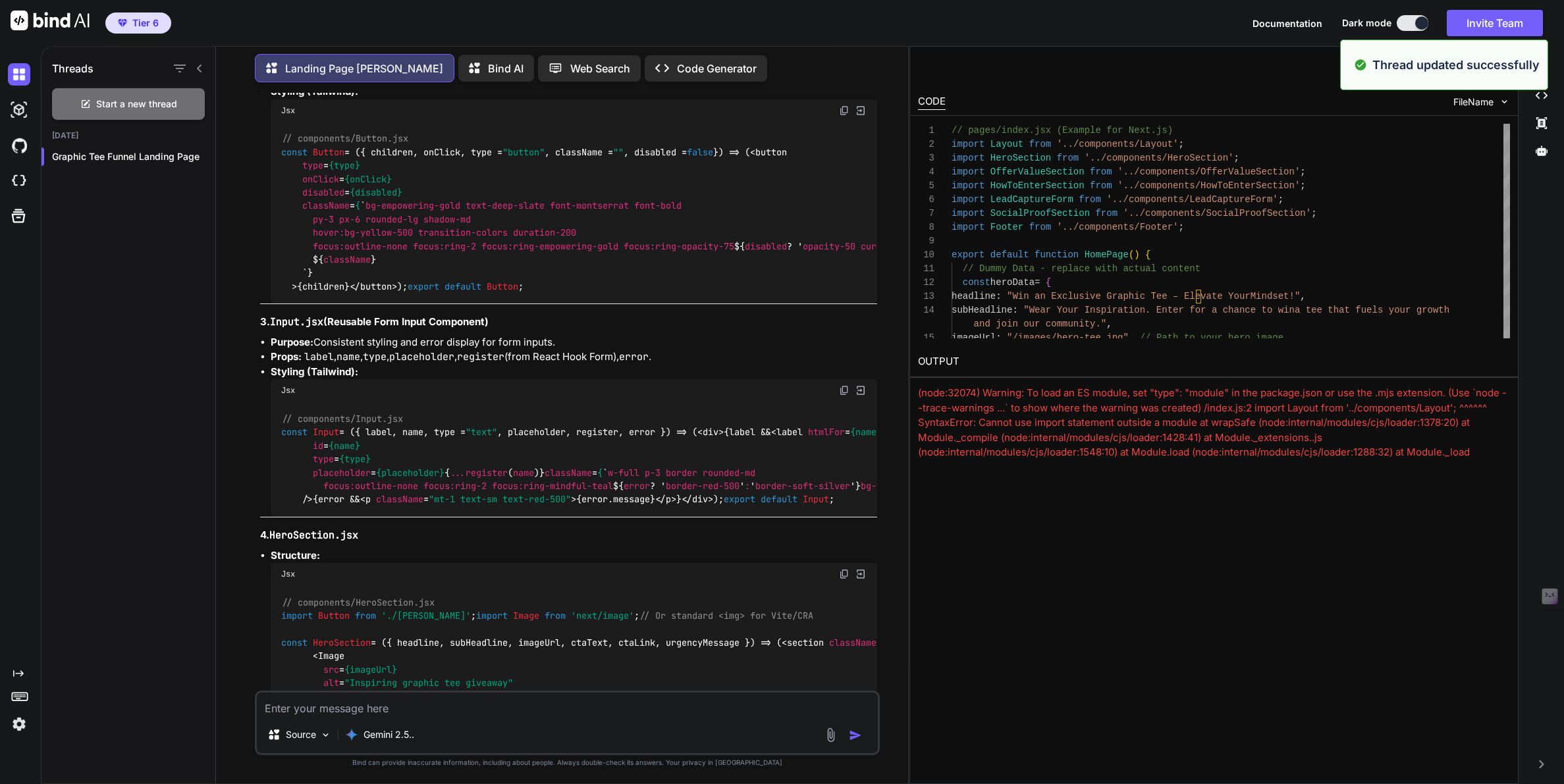
scroll to position [8470, 0]
